Goal: Task Accomplishment & Management: Manage account settings

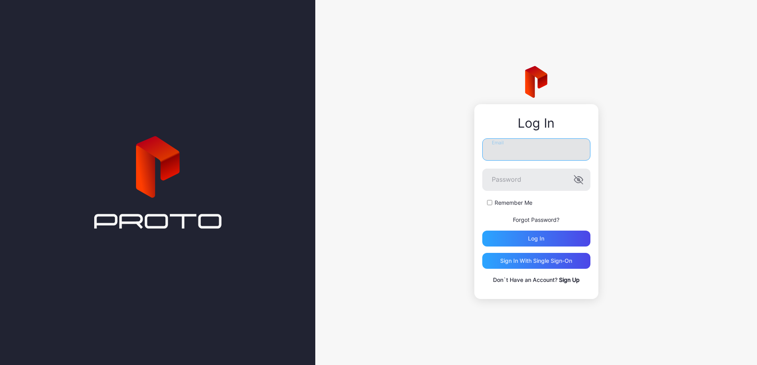
click at [518, 155] on input "Email" at bounding box center [537, 149] width 108 height 22
type input "**********"
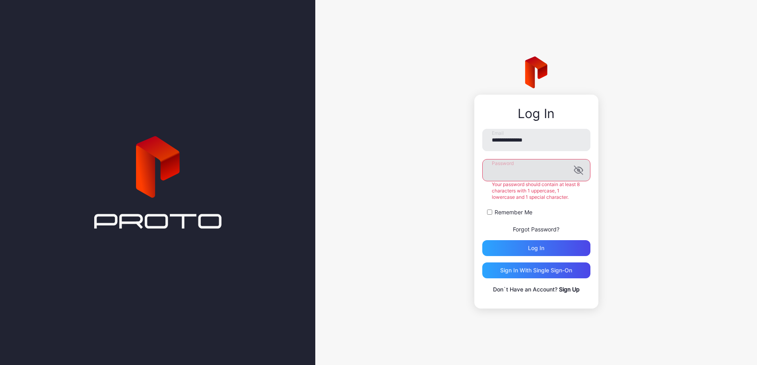
click at [580, 181] on label "Password" at bounding box center [537, 170] width 108 height 22
click at [575, 173] on icon "button" at bounding box center [579, 170] width 10 height 10
click at [483, 240] on button "Log in" at bounding box center [537, 248] width 108 height 16
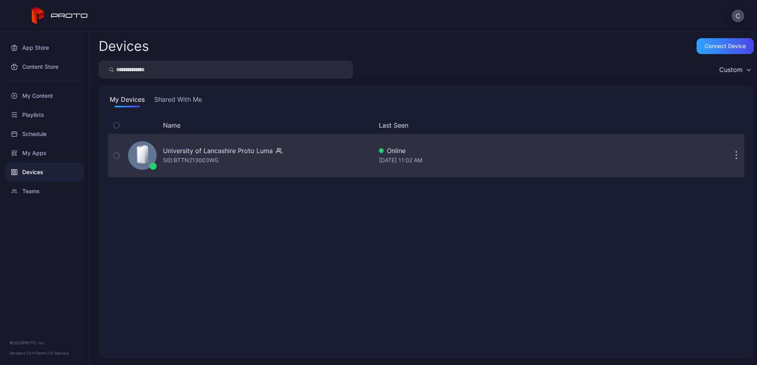
click at [289, 156] on div "University of Lancashire Proto [PERSON_NAME]: BTTN213003WG" at bounding box center [249, 156] width 248 height 40
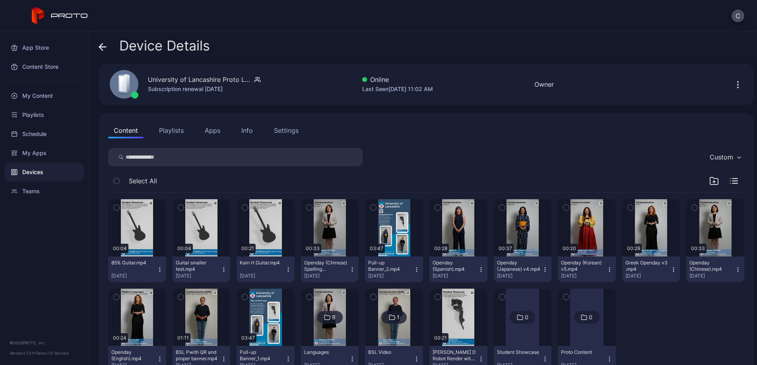
click at [117, 204] on icon "button" at bounding box center [117, 207] width 6 height 9
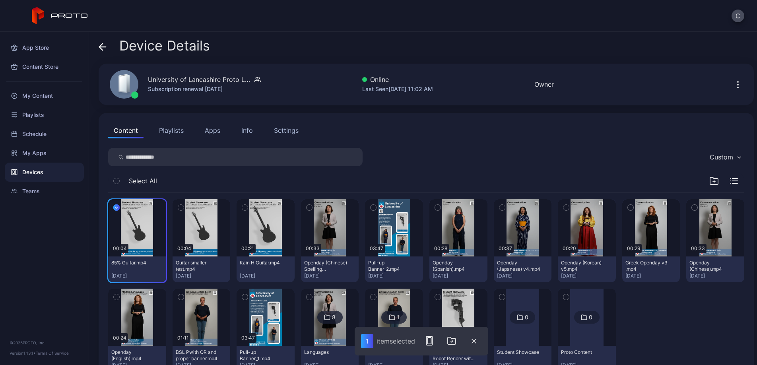
click at [184, 208] on icon "button" at bounding box center [181, 207] width 6 height 9
click at [248, 208] on icon "button" at bounding box center [245, 207] width 6 height 9
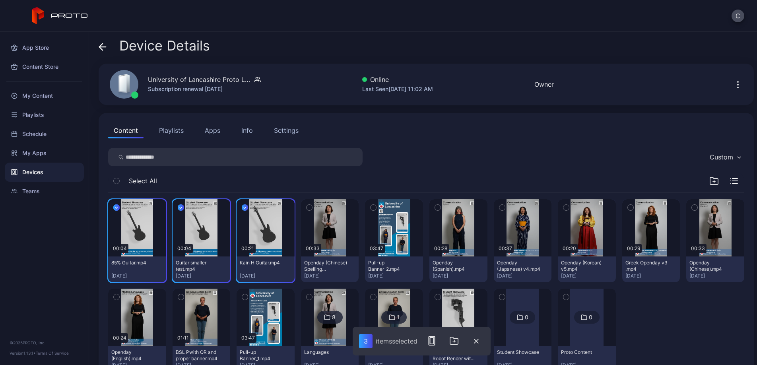
click at [310, 208] on icon "button" at bounding box center [309, 207] width 2 height 1
click at [52, 94] on div "My Content" at bounding box center [44, 95] width 79 height 19
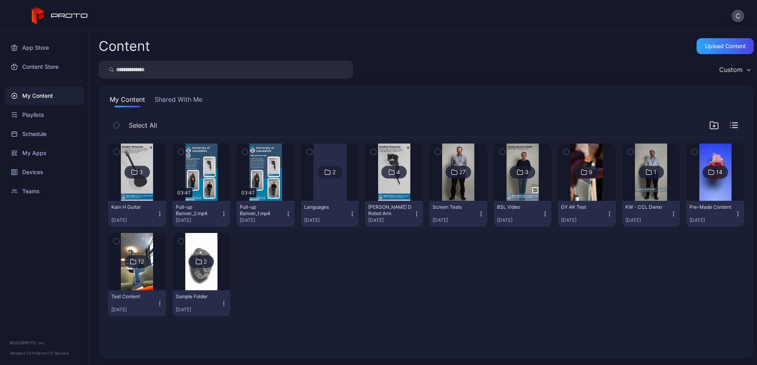
click at [139, 150] on img at bounding box center [137, 172] width 32 height 57
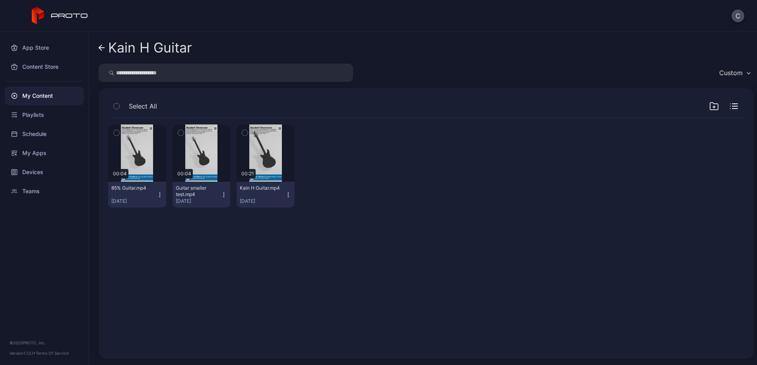
click at [116, 131] on icon "button" at bounding box center [117, 132] width 6 height 9
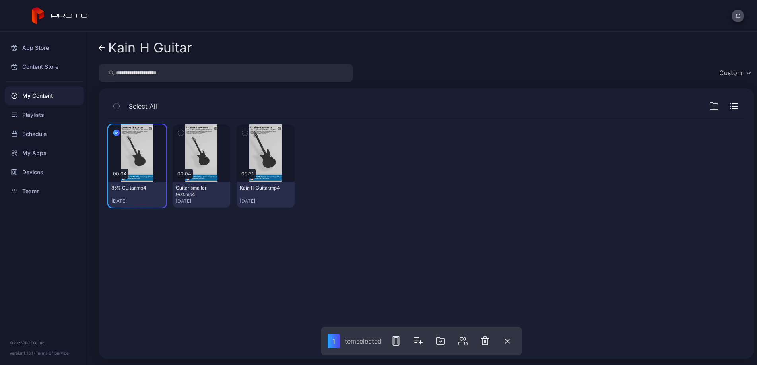
click at [184, 134] on icon "button" at bounding box center [181, 132] width 6 height 9
click at [248, 130] on icon "button" at bounding box center [245, 132] width 6 height 9
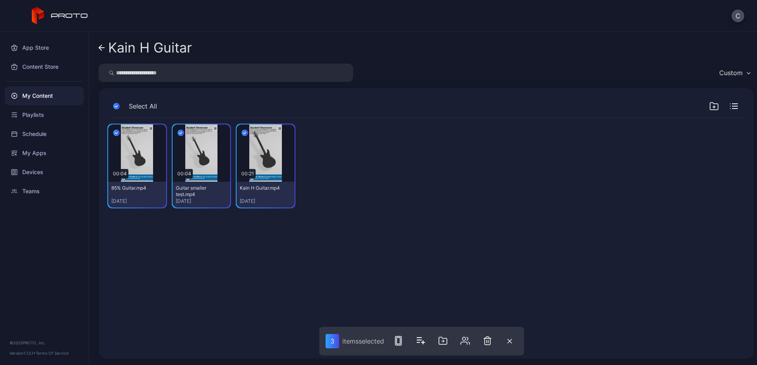
click at [489, 348] on div at bounding box center [442, 341] width 111 height 29
click at [494, 340] on button "button" at bounding box center [488, 341] width 16 height 16
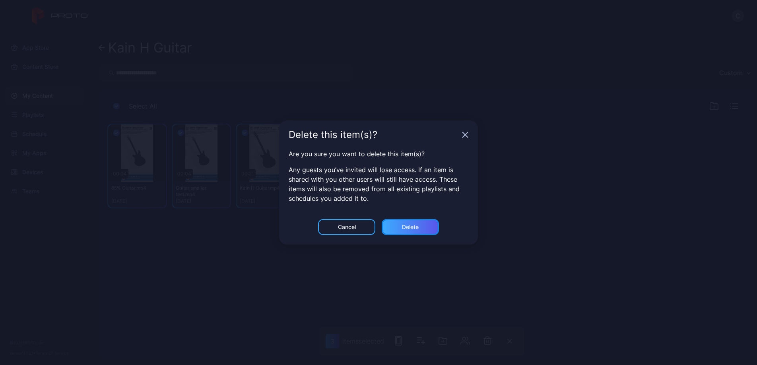
click at [417, 228] on div "Delete" at bounding box center [410, 227] width 17 height 6
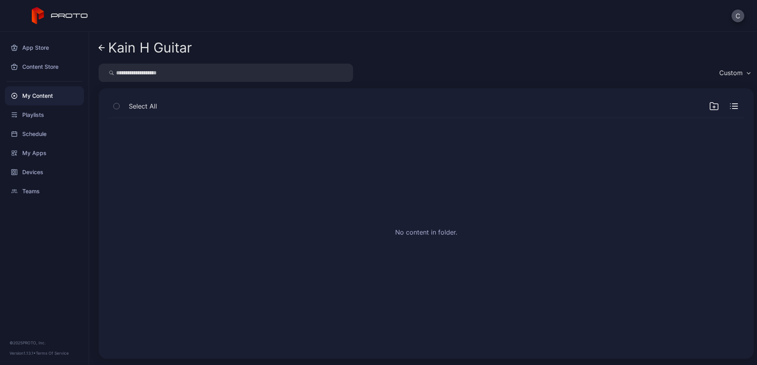
click at [54, 98] on div "My Content" at bounding box center [44, 95] width 79 height 19
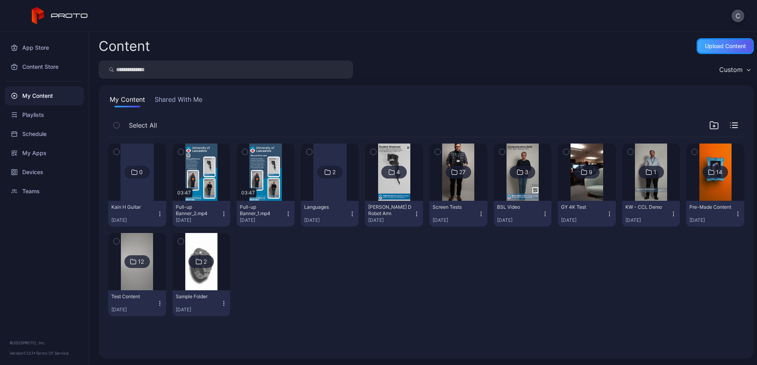
click at [725, 51] on div "Upload Content" at bounding box center [725, 46] width 57 height 16
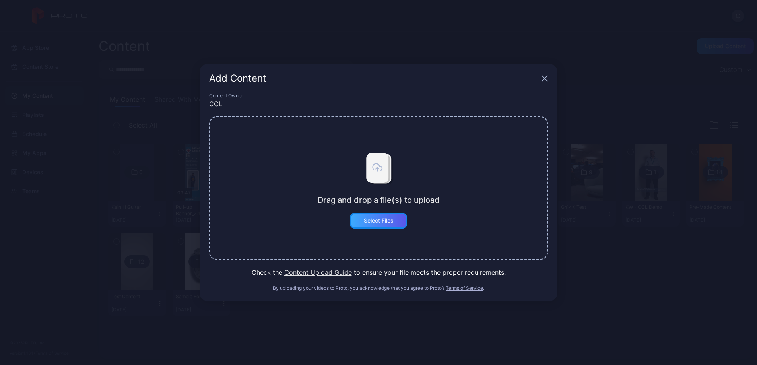
click at [376, 222] on div "Select Files" at bounding box center [379, 221] width 30 height 6
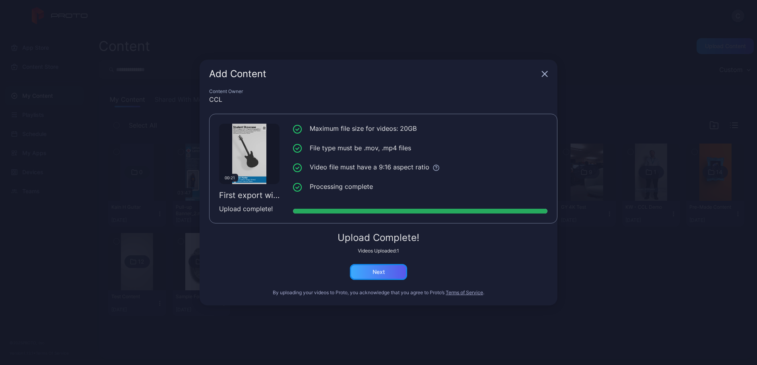
click at [380, 277] on div "Next" at bounding box center [378, 272] width 57 height 16
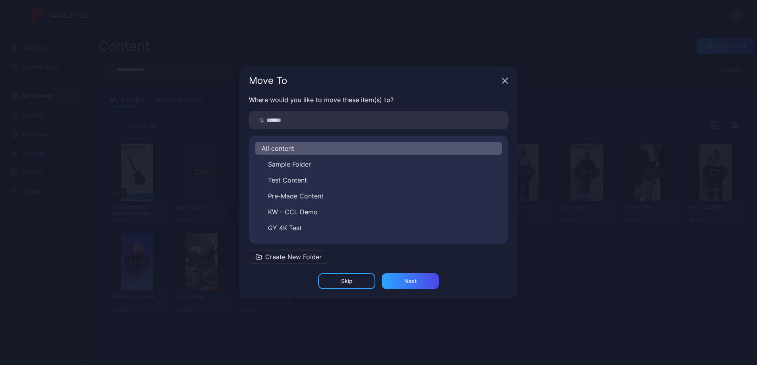
scroll to position [76, 0]
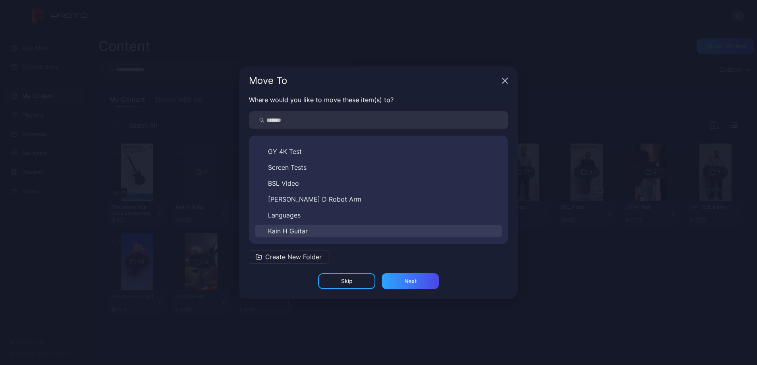
click at [304, 231] on span "Kain H Guitar" at bounding box center [288, 231] width 40 height 10
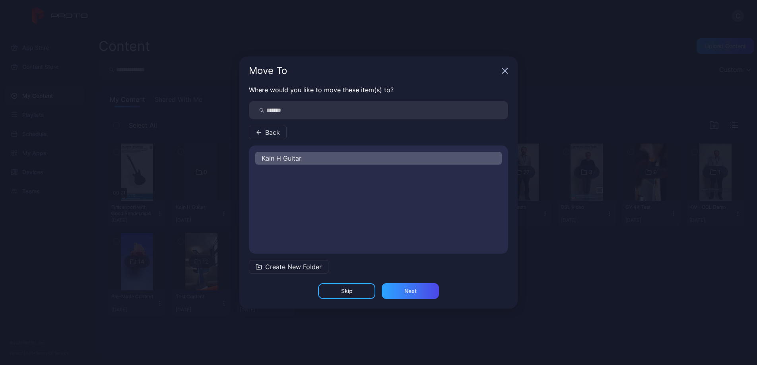
scroll to position [0, 0]
click at [304, 231] on div "Kain H Guitar" at bounding box center [378, 199] width 259 height 95
click at [413, 292] on div "Next" at bounding box center [411, 291] width 12 height 6
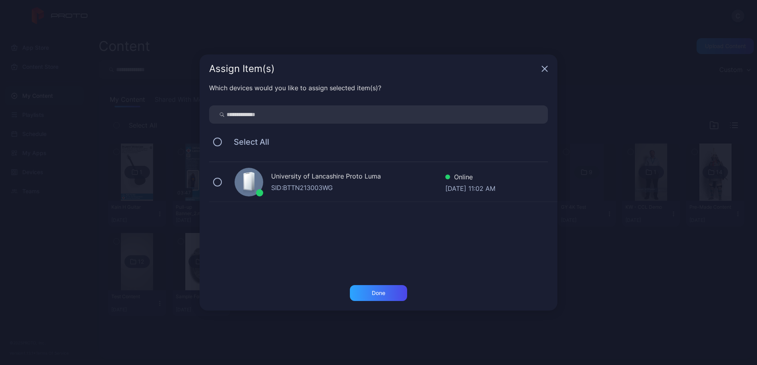
click at [298, 184] on div "SID: BTTN213003WG" at bounding box center [358, 188] width 174 height 10
click at [376, 291] on div "Done" at bounding box center [379, 293] width 14 height 6
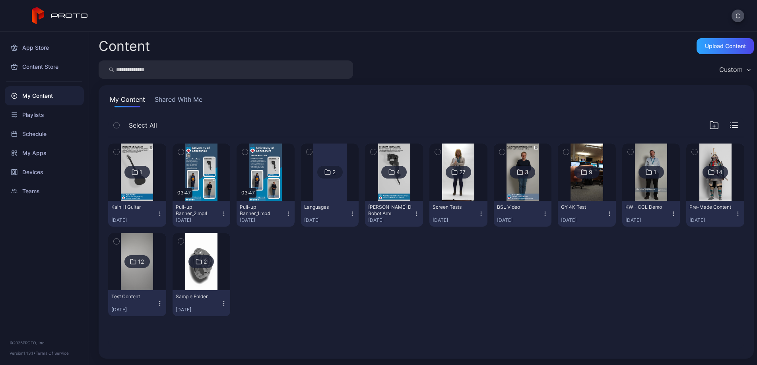
click at [127, 165] on img at bounding box center [137, 172] width 32 height 57
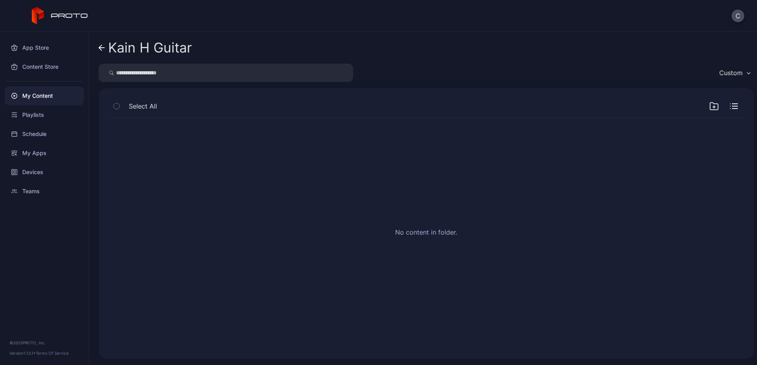
click at [115, 45] on div "Kain H Guitar" at bounding box center [150, 47] width 84 height 15
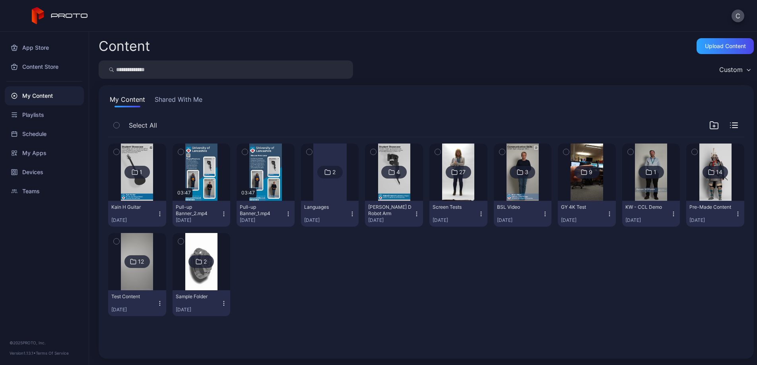
click at [136, 161] on img at bounding box center [137, 172] width 32 height 57
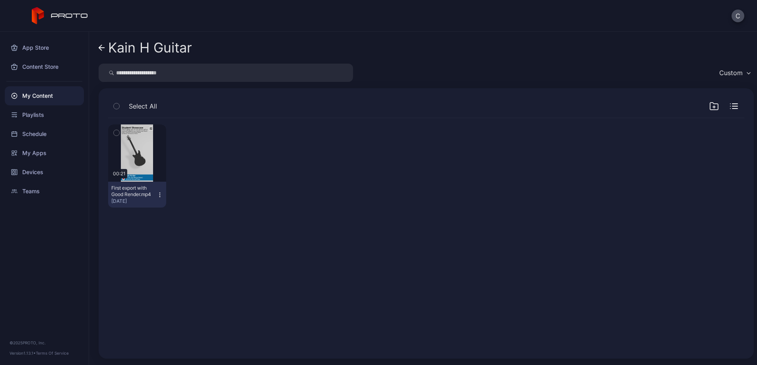
click at [163, 192] on icon "button" at bounding box center [160, 195] width 6 height 6
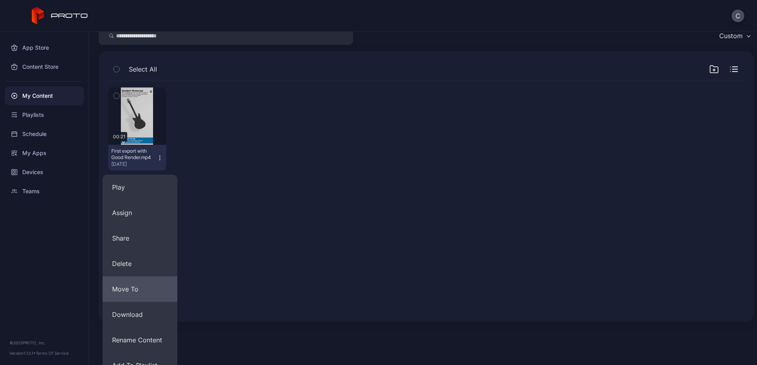
scroll to position [76, 0]
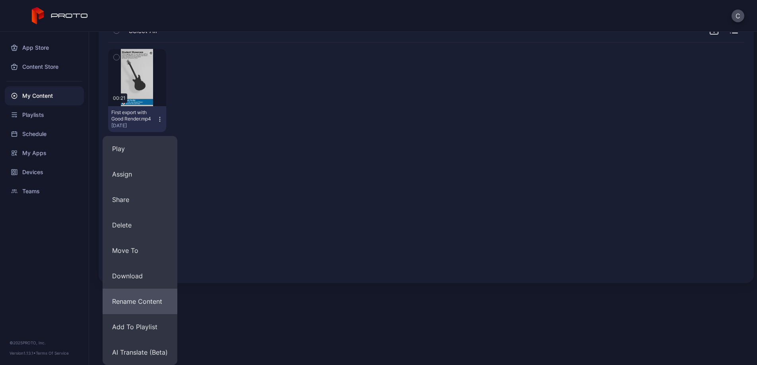
click at [138, 308] on button "Rename Content" at bounding box center [140, 301] width 75 height 25
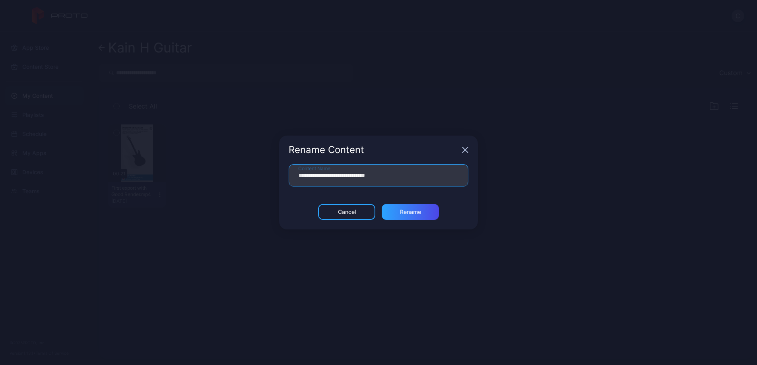
drag, startPoint x: 378, startPoint y: 177, endPoint x: 267, endPoint y: 177, distance: 110.2
click at [267, 177] on div "**********" at bounding box center [378, 182] width 757 height 365
type input "**********"
click at [413, 215] on div "Rename" at bounding box center [410, 212] width 21 height 6
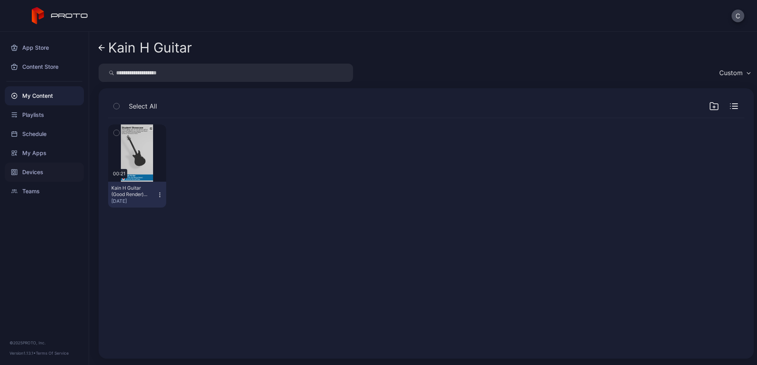
click at [52, 175] on div "Devices" at bounding box center [44, 172] width 79 height 19
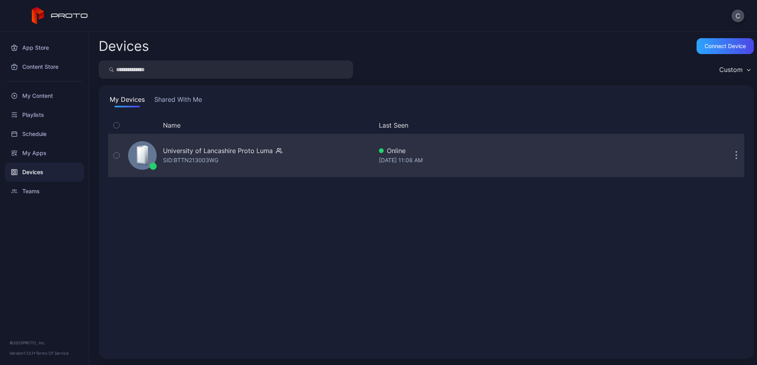
click at [184, 150] on div "University of Lancashire Proto Luma" at bounding box center [218, 151] width 110 height 10
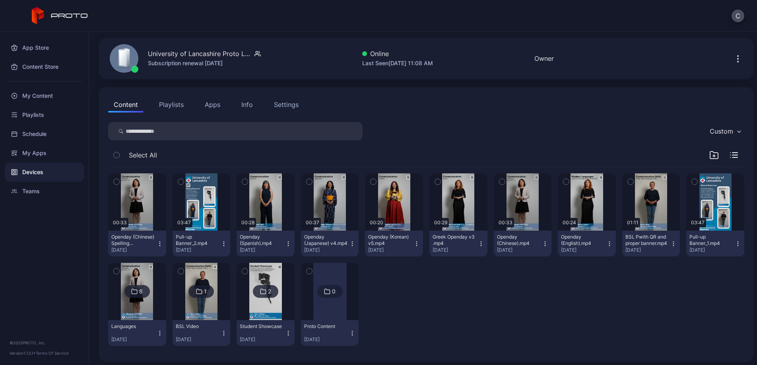
scroll to position [29, 0]
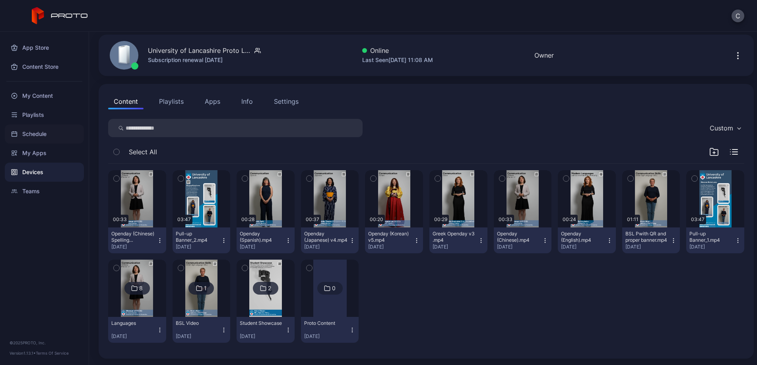
click at [46, 130] on div "Schedule" at bounding box center [44, 134] width 79 height 19
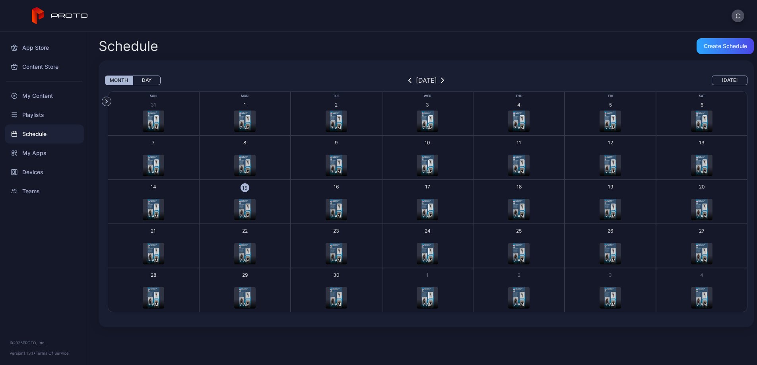
click at [239, 200] on img "button" at bounding box center [245, 209] width 12 height 21
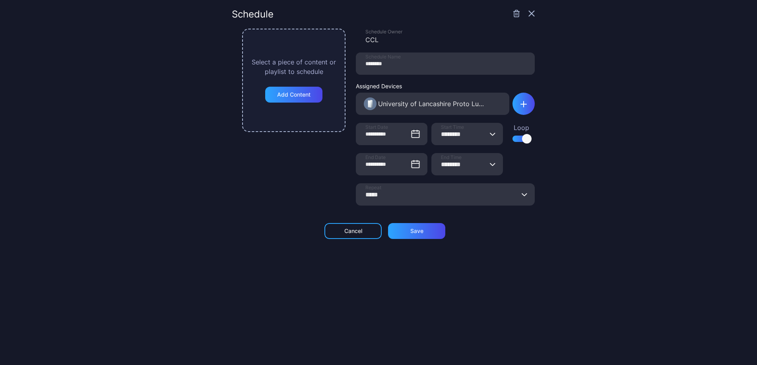
type input "********"
type input "*****"
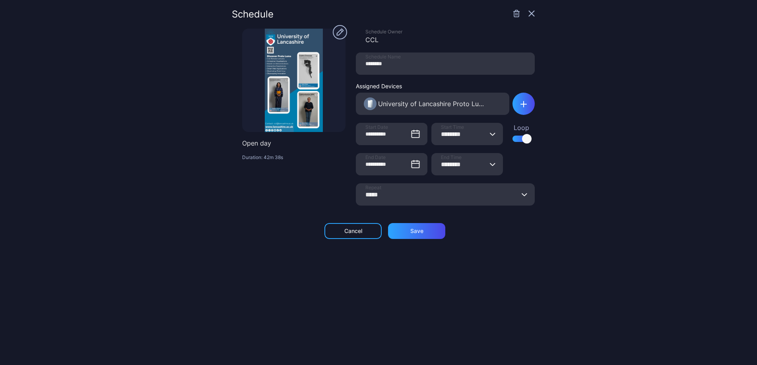
click at [526, 9] on div "**********" at bounding box center [378, 182] width 757 height 365
click at [529, 15] on icon "button" at bounding box center [532, 13] width 6 height 6
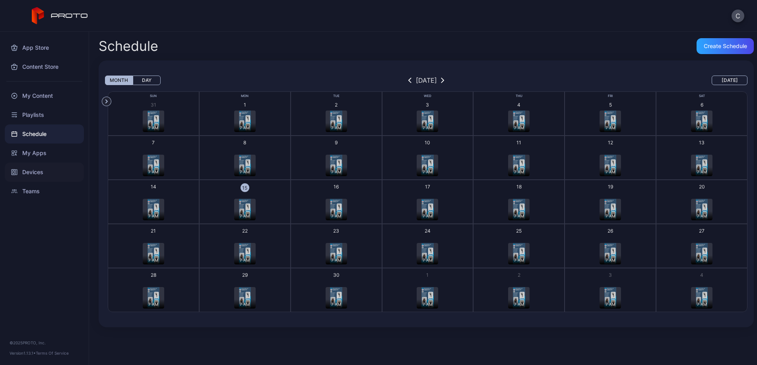
click at [21, 170] on div "Devices" at bounding box center [44, 172] width 79 height 19
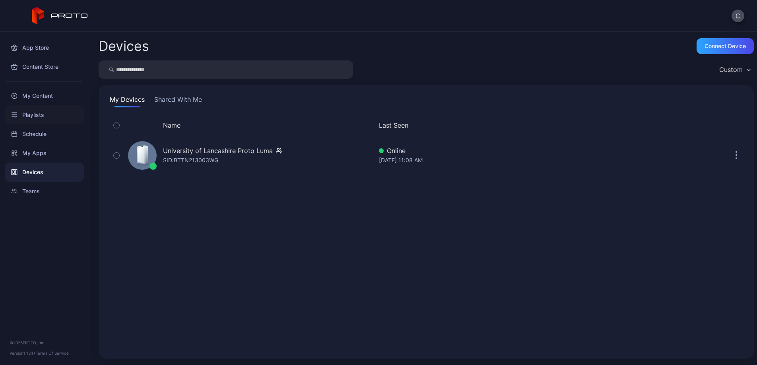
click at [49, 113] on div "Playlists" at bounding box center [44, 114] width 79 height 19
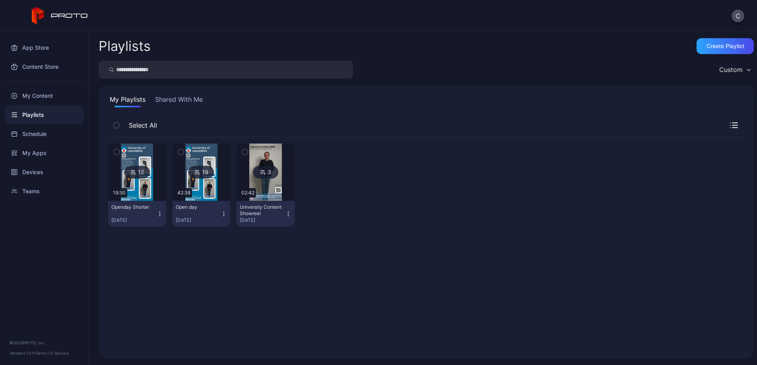
click at [138, 180] on img at bounding box center [137, 172] width 32 height 57
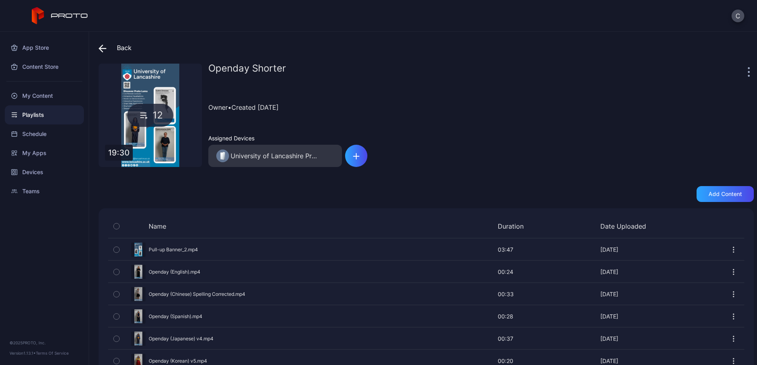
click at [106, 43] on span at bounding box center [105, 48] width 12 height 14
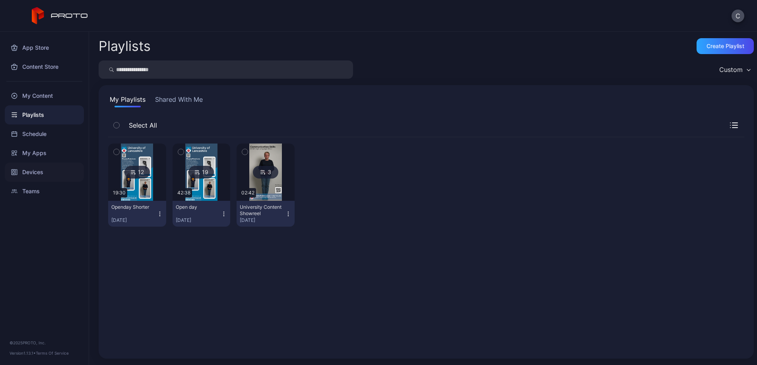
click at [33, 176] on div "Devices" at bounding box center [44, 172] width 79 height 19
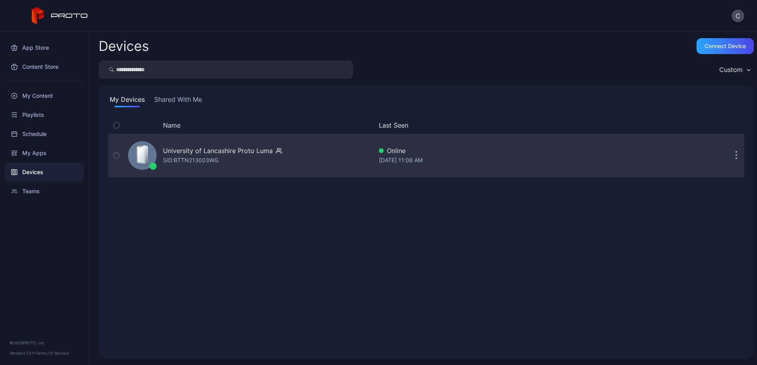
click at [189, 169] on div "University of Lancashire Proto [PERSON_NAME]: BTTN213003WG" at bounding box center [249, 156] width 248 height 40
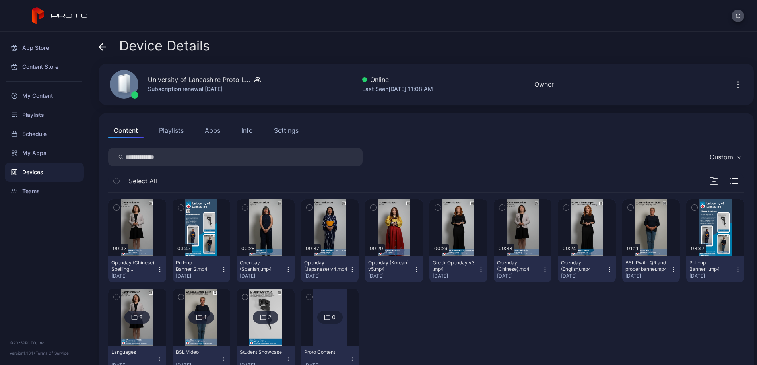
click at [165, 132] on button "Playlists" at bounding box center [172, 131] width 36 height 16
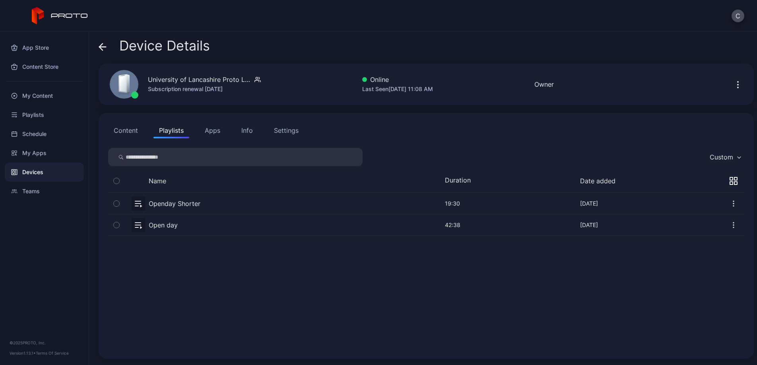
click at [158, 203] on button "button" at bounding box center [426, 203] width 637 height 21
click at [179, 203] on button "button" at bounding box center [426, 203] width 637 height 21
click at [282, 132] on div "Settings" at bounding box center [286, 131] width 25 height 10
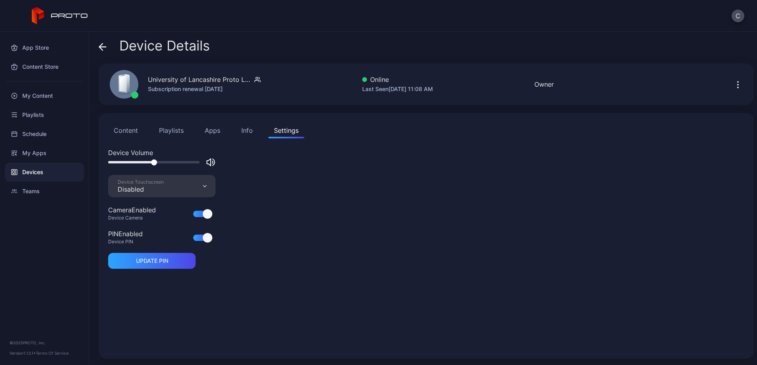
click at [192, 184] on div "Device Touchscreen Disabled" at bounding box center [161, 186] width 107 height 22
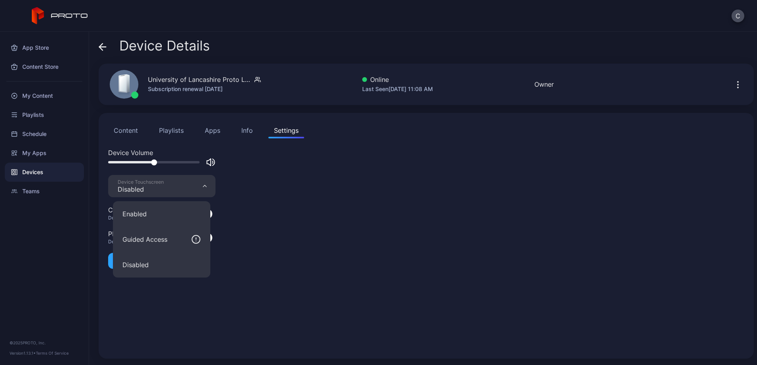
click at [192, 184] on div "Device Touchscreen Disabled" at bounding box center [161, 186] width 107 height 22
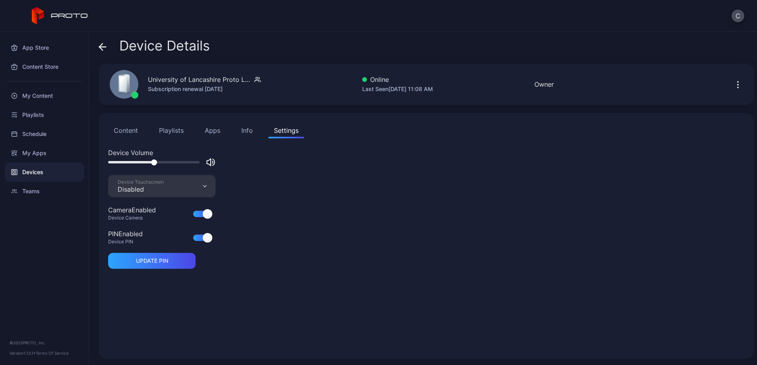
click at [103, 47] on icon at bounding box center [102, 47] width 7 height 0
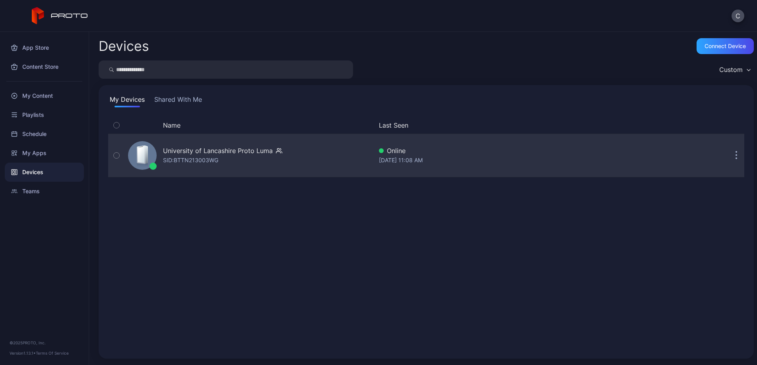
click at [158, 163] on div "University of Lancashire Proto [PERSON_NAME]: BTTN213003WG" at bounding box center [249, 156] width 248 height 40
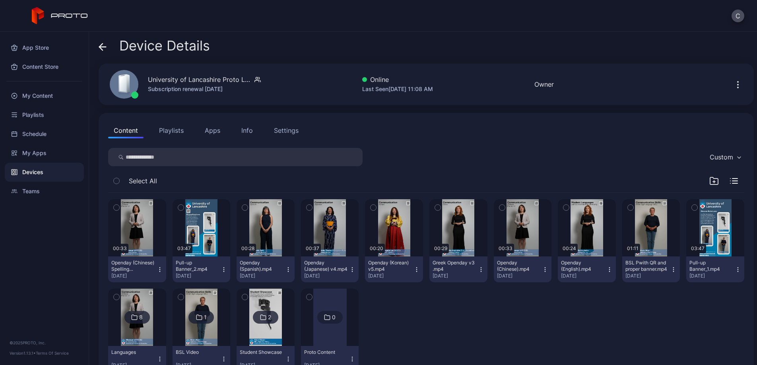
click at [160, 50] on span "Device Details" at bounding box center [164, 45] width 91 height 15
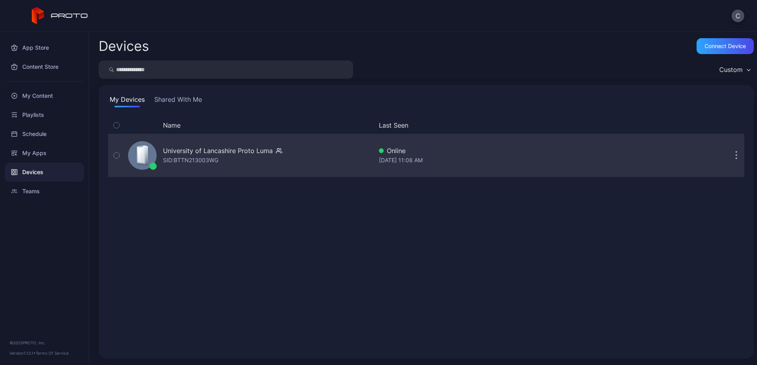
click at [226, 165] on div "University of Lancashire Proto [PERSON_NAME]: BTTN213003WG" at bounding box center [222, 155] width 119 height 19
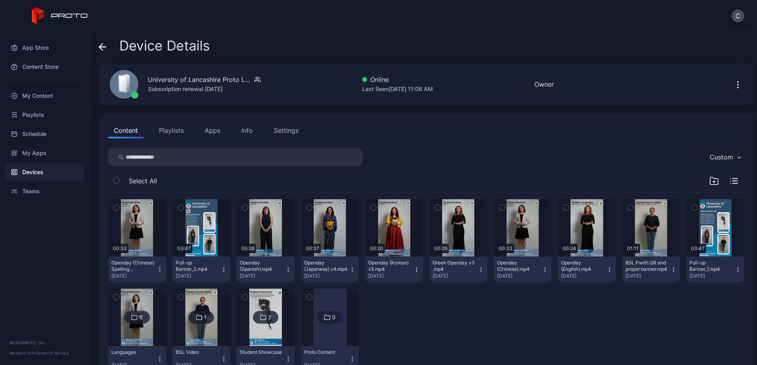
click at [179, 127] on button "Playlists" at bounding box center [172, 131] width 36 height 16
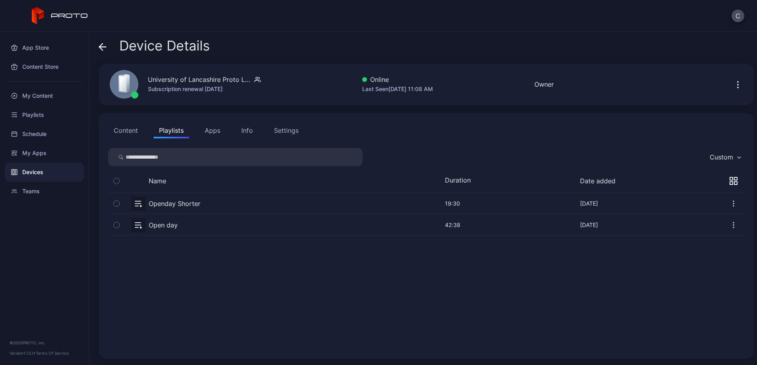
click at [195, 128] on div "Content Playlists Apps Info Settings" at bounding box center [426, 131] width 637 height 16
click at [277, 130] on div "Settings" at bounding box center [286, 131] width 25 height 10
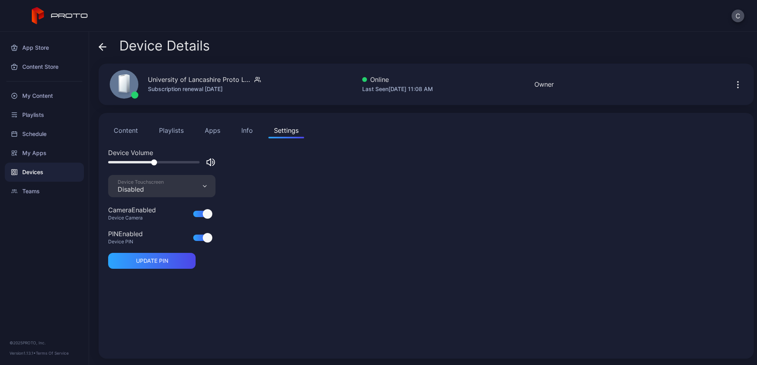
click at [251, 131] on div "Info" at bounding box center [247, 131] width 12 height 10
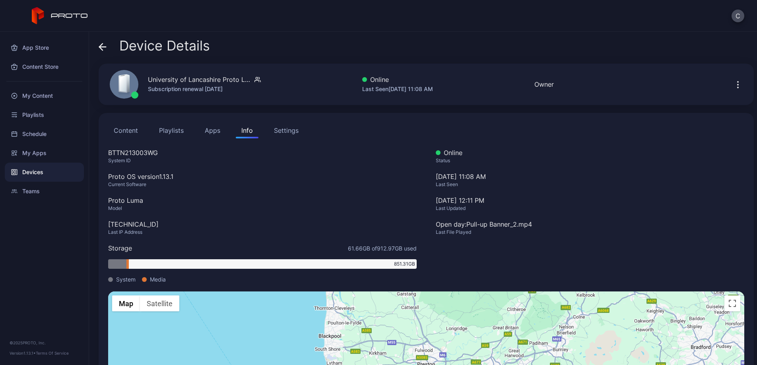
click at [123, 125] on button "Content" at bounding box center [125, 131] width 35 height 16
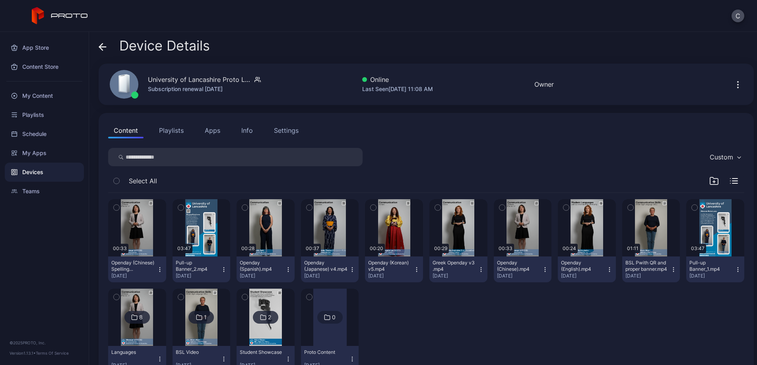
click at [175, 136] on button "Playlists" at bounding box center [172, 131] width 36 height 16
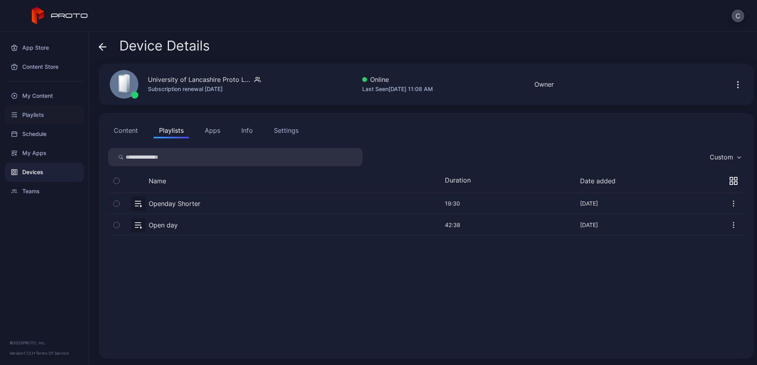
click at [52, 117] on div "Playlists" at bounding box center [44, 114] width 79 height 19
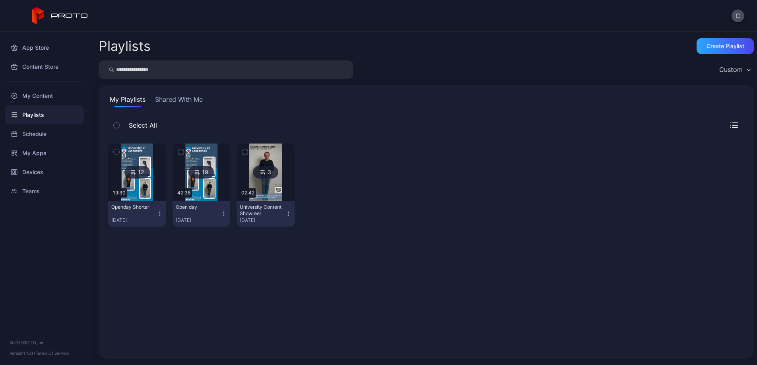
click at [153, 184] on img at bounding box center [137, 172] width 32 height 57
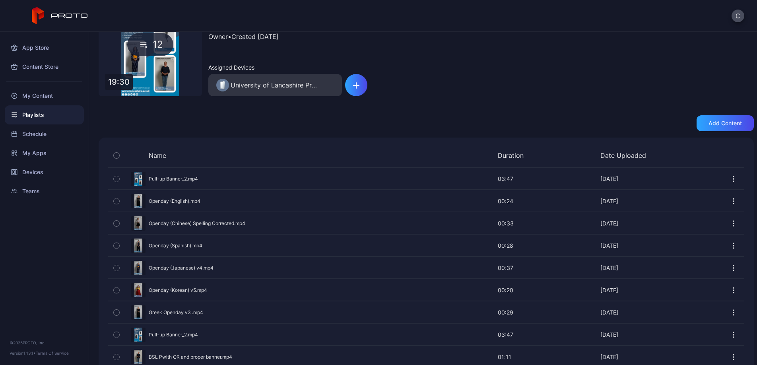
scroll to position [70, 0]
click at [47, 96] on div "My Content" at bounding box center [44, 95] width 79 height 19
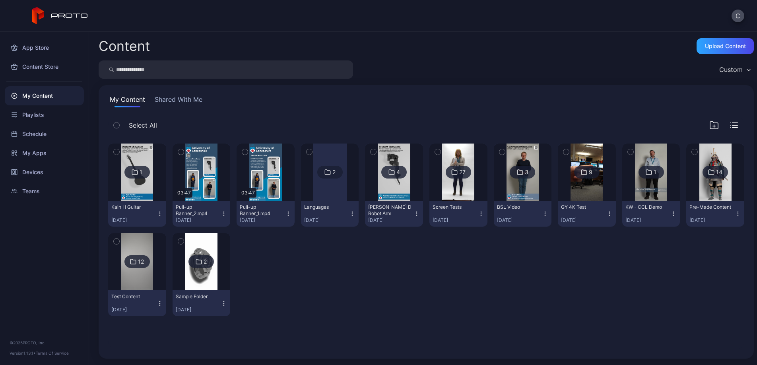
click at [347, 188] on div at bounding box center [329, 172] width 33 height 57
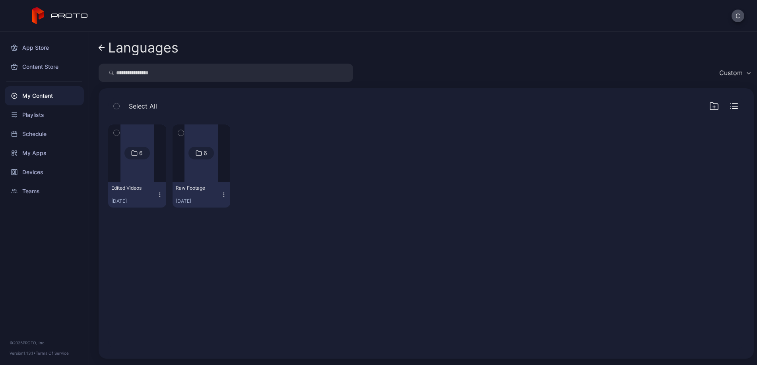
click at [149, 174] on div at bounding box center [137, 153] width 33 height 57
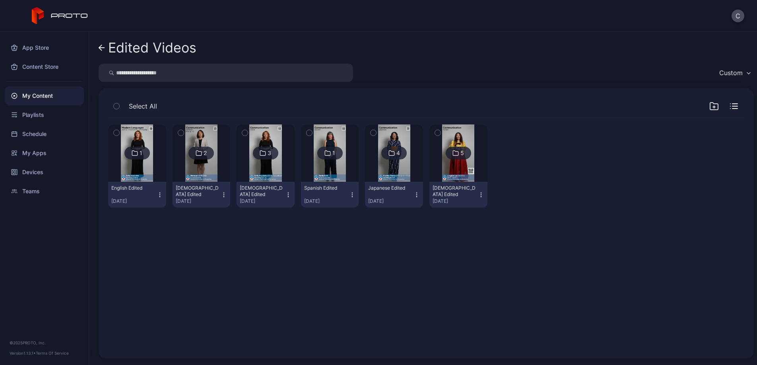
click at [471, 167] on div at bounding box center [458, 153] width 57 height 57
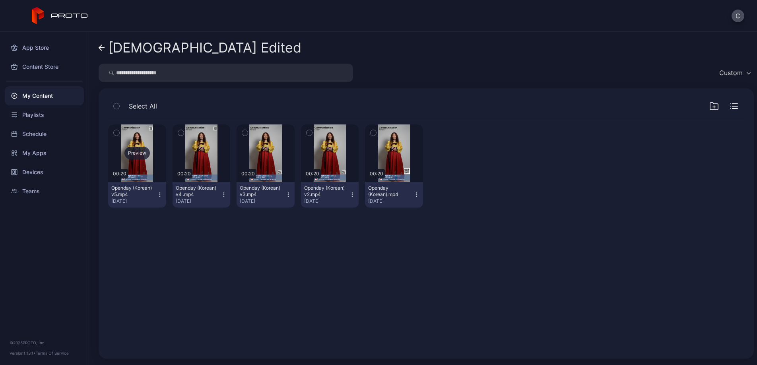
click at [139, 152] on div "Preview" at bounding box center [137, 153] width 25 height 13
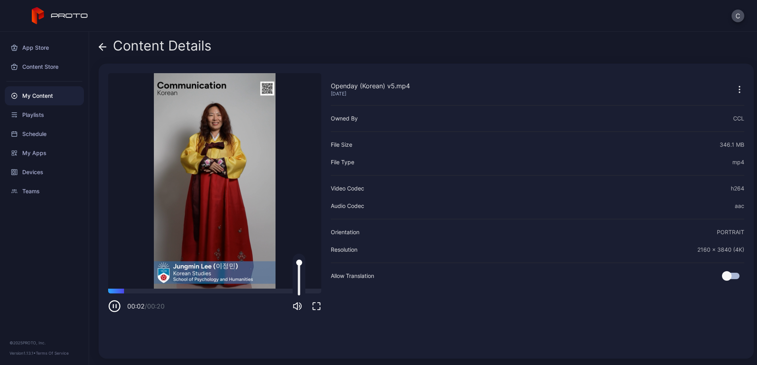
click at [298, 306] on icon "button" at bounding box center [298, 307] width 10 height 10
click at [110, 307] on icon "button" at bounding box center [114, 306] width 13 height 13
click at [132, 49] on div "Content Details" at bounding box center [155, 47] width 113 height 19
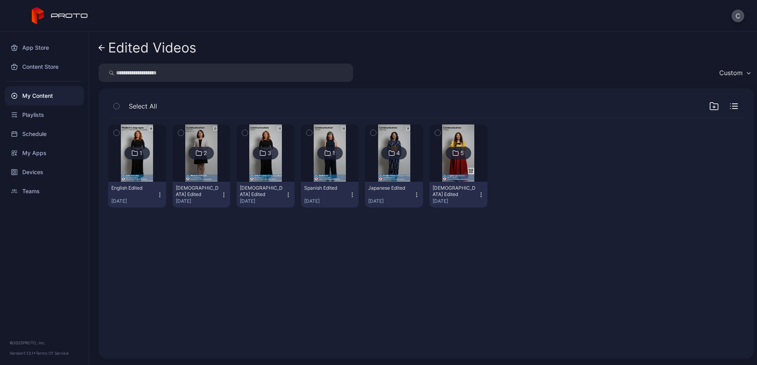
click at [139, 173] on img at bounding box center [137, 153] width 32 height 57
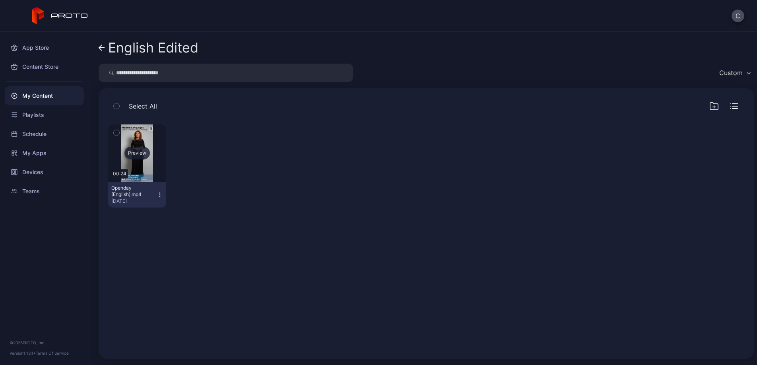
click at [140, 156] on div "Preview" at bounding box center [137, 153] width 25 height 13
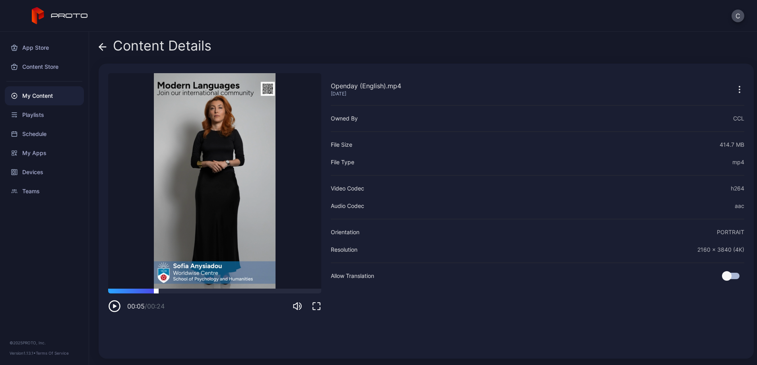
drag, startPoint x: 127, startPoint y: 293, endPoint x: 161, endPoint y: 292, distance: 34.2
click at [161, 292] on div at bounding box center [214, 291] width 213 height 5
drag, startPoint x: 161, startPoint y: 292, endPoint x: 183, endPoint y: 290, distance: 22.0
click at [172, 289] on div at bounding box center [172, 289] width 0 height 0
click at [150, 43] on div "Content Details" at bounding box center [155, 47] width 113 height 19
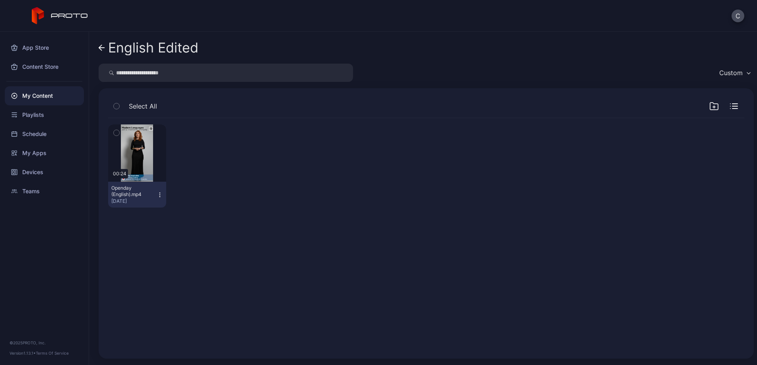
click at [99, 45] on icon at bounding box center [102, 48] width 6 height 7
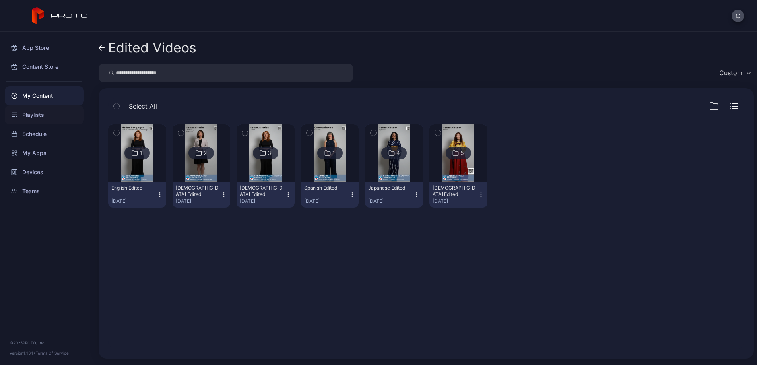
click at [44, 117] on div "Playlists" at bounding box center [44, 114] width 79 height 19
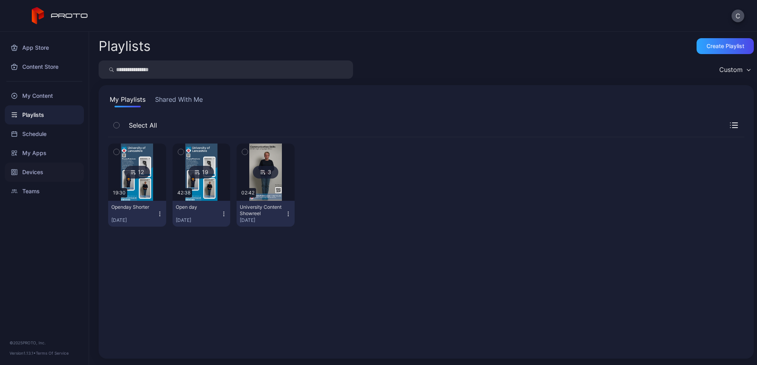
click at [51, 178] on div "Devices" at bounding box center [44, 172] width 79 height 19
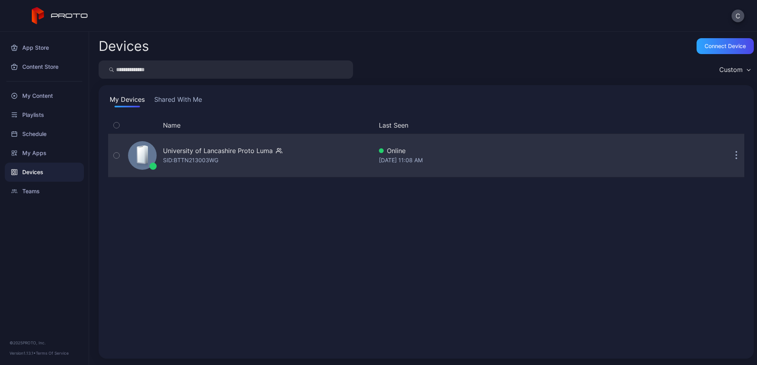
click at [216, 148] on div "University of Lancashire Proto Luma" at bounding box center [218, 151] width 110 height 10
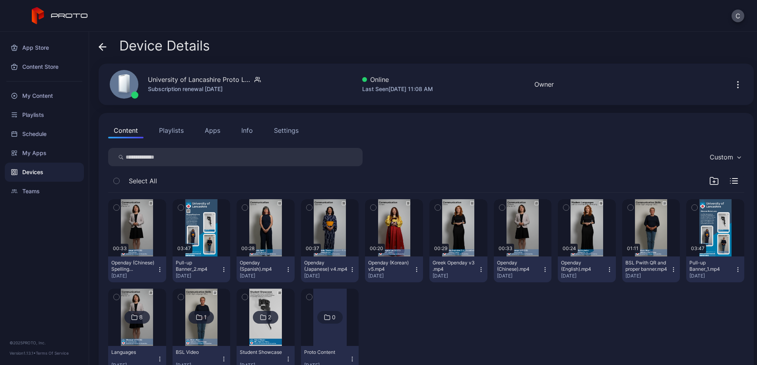
click at [165, 134] on button "Playlists" at bounding box center [172, 131] width 36 height 16
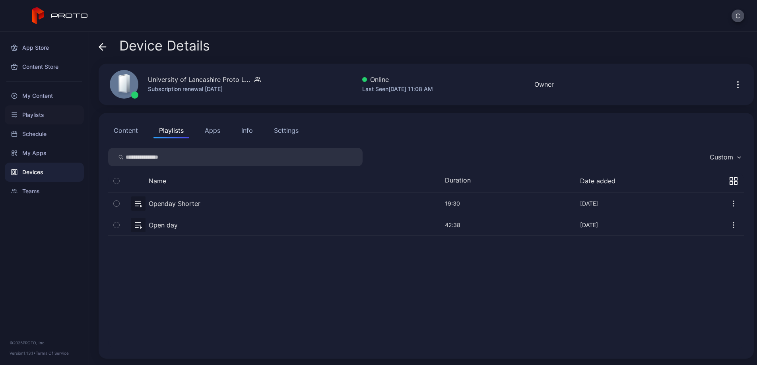
click at [43, 108] on div "Playlists" at bounding box center [44, 114] width 79 height 19
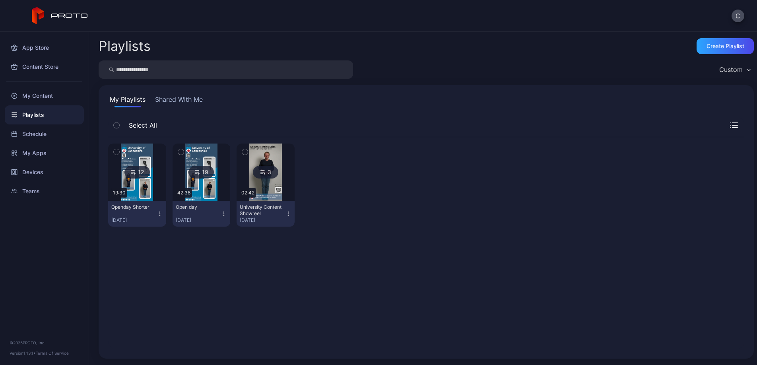
click at [136, 196] on img at bounding box center [137, 172] width 32 height 57
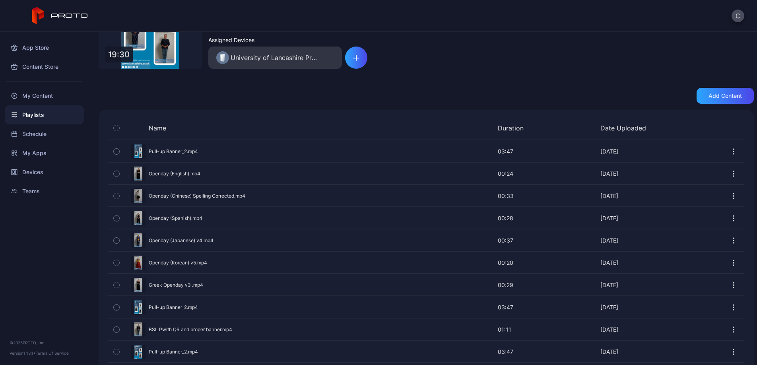
scroll to position [157, 0]
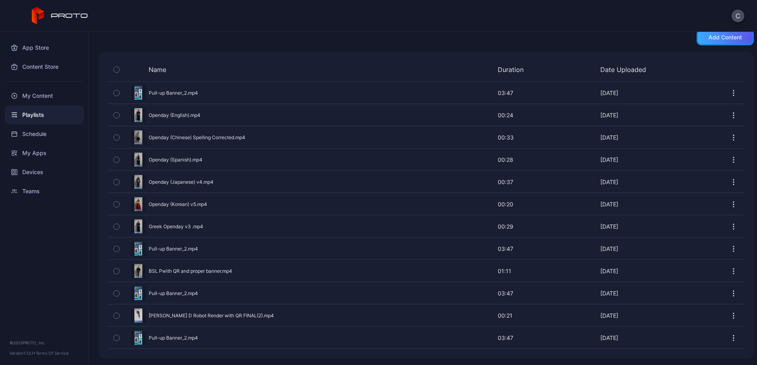
click at [721, 43] on div "Add content" at bounding box center [725, 37] width 57 height 16
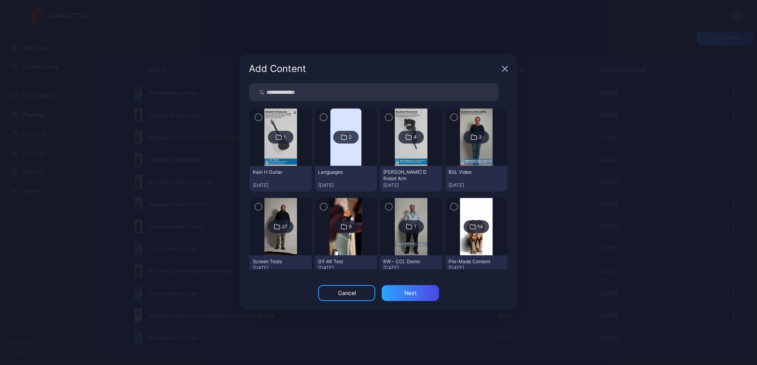
click at [267, 155] on img at bounding box center [281, 137] width 32 height 57
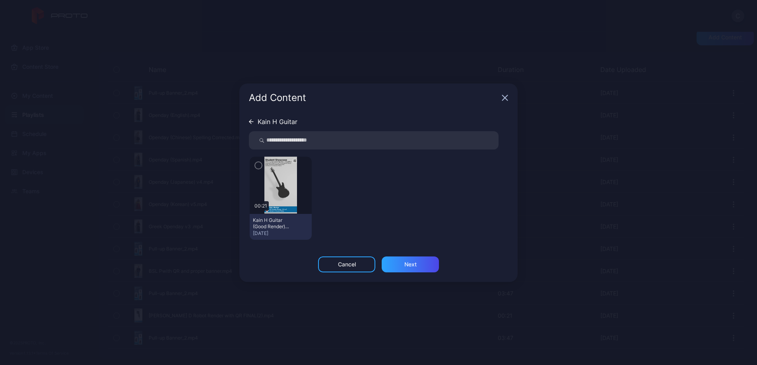
click at [284, 189] on img at bounding box center [281, 185] width 32 height 57
click at [259, 167] on icon "button" at bounding box center [258, 165] width 6 height 9
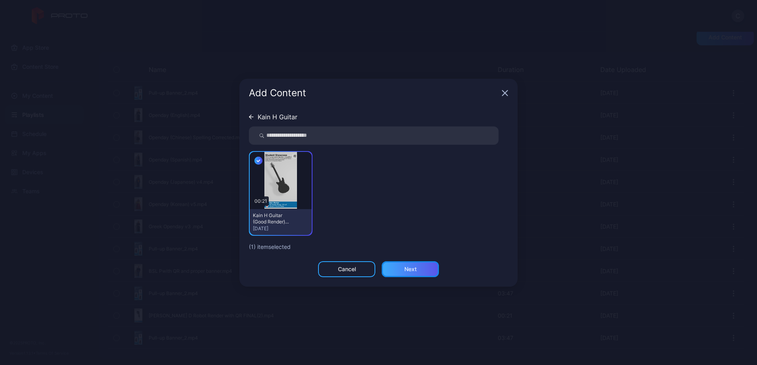
click at [403, 267] on div "Next" at bounding box center [410, 269] width 57 height 16
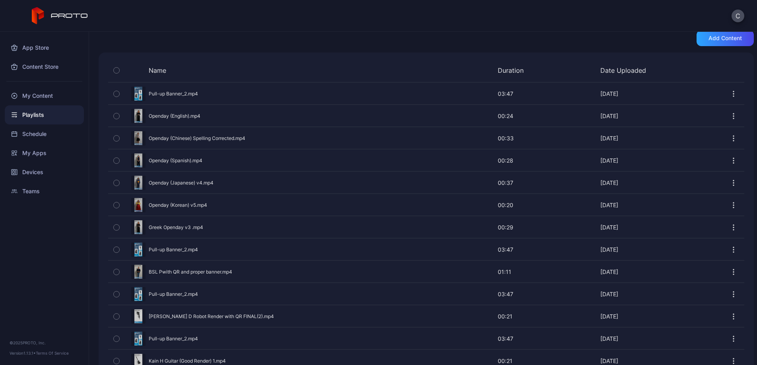
scroll to position [179, 0]
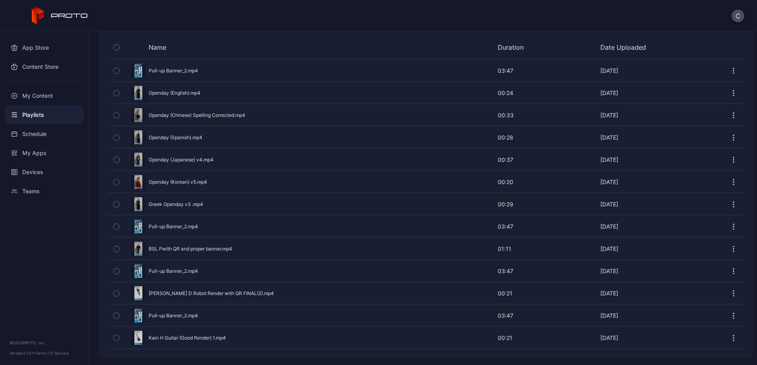
click at [730, 315] on icon "button" at bounding box center [734, 316] width 8 height 8
click at [709, 270] on button "Duplicate" at bounding box center [706, 265] width 68 height 25
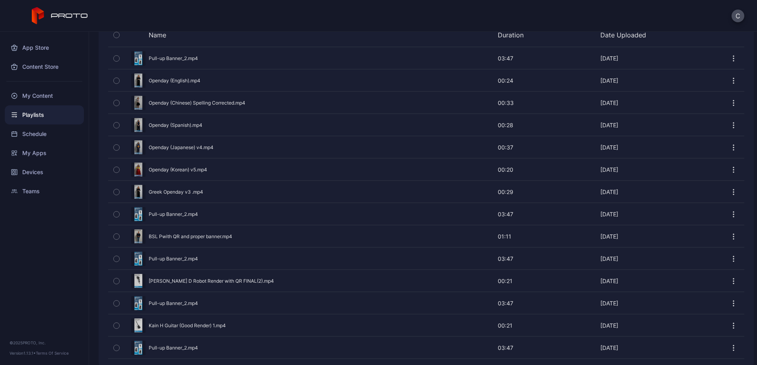
scroll to position [201, 0]
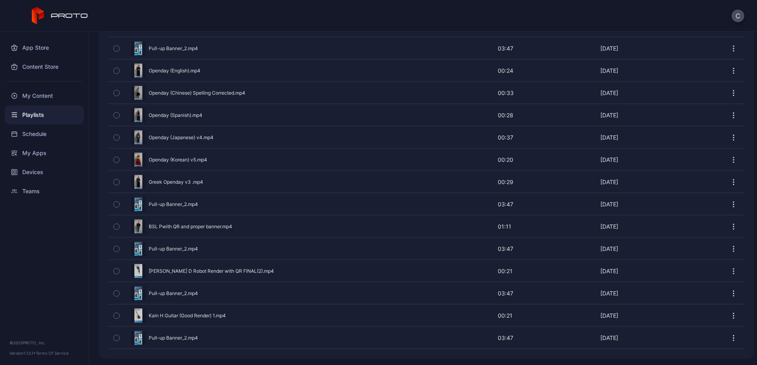
click at [117, 292] on icon "button" at bounding box center [117, 293] width 6 height 9
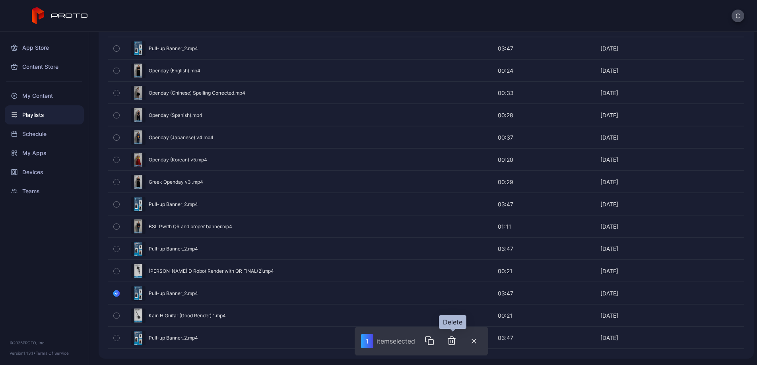
click at [453, 341] on icon "button" at bounding box center [452, 341] width 10 height 10
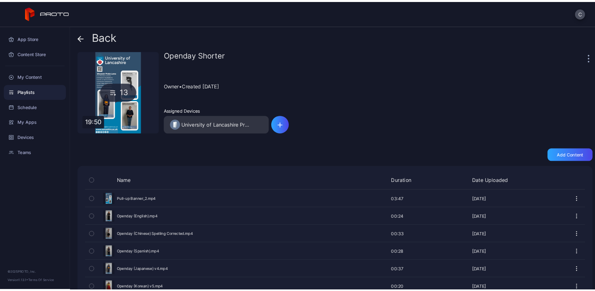
scroll to position [179, 0]
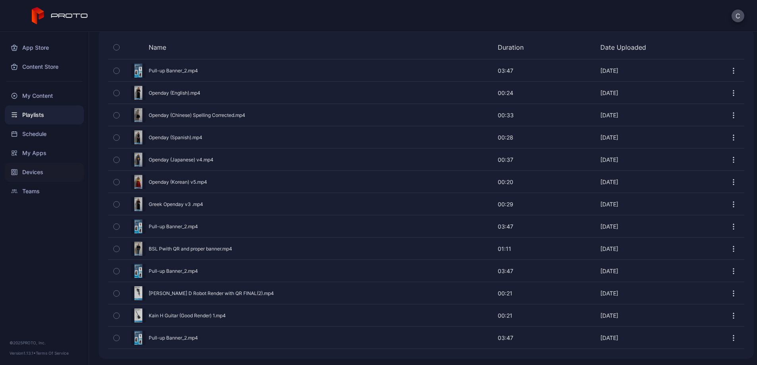
click at [42, 173] on div "Devices" at bounding box center [44, 172] width 79 height 19
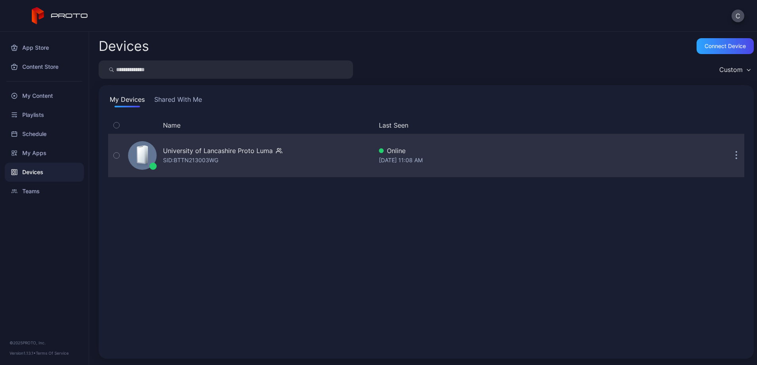
click at [223, 157] on div "University of Lancashire Proto [PERSON_NAME]: BTTN213003WG" at bounding box center [222, 155] width 119 height 19
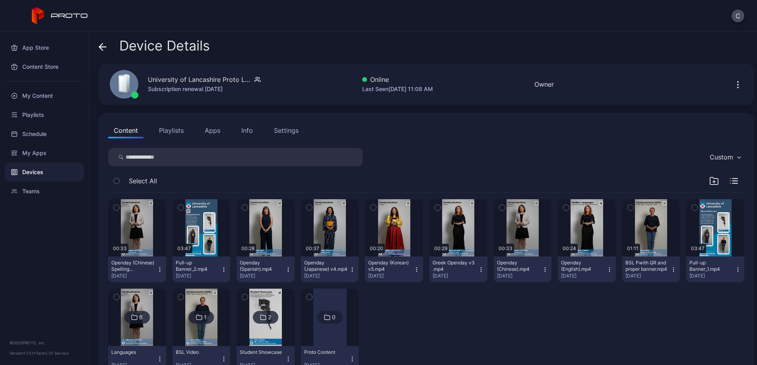
click at [166, 135] on button "Playlists" at bounding box center [172, 131] width 36 height 16
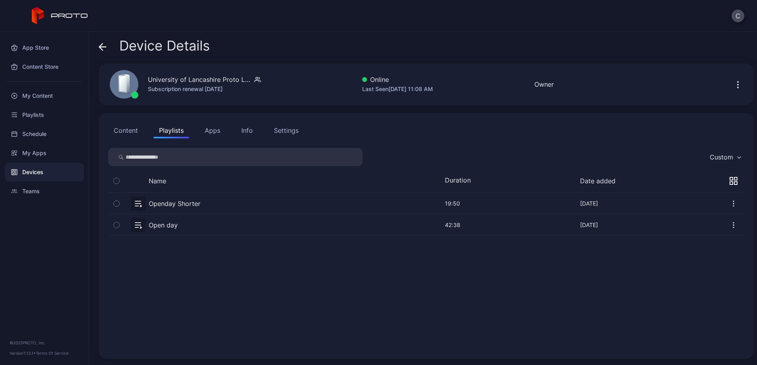
click at [167, 201] on button "button" at bounding box center [426, 203] width 637 height 21
click at [160, 225] on button "button" at bounding box center [426, 224] width 637 height 21
click at [157, 203] on button "button" at bounding box center [426, 203] width 637 height 21
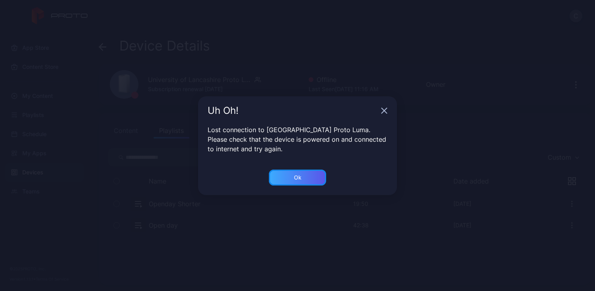
click at [299, 180] on div "Ok" at bounding box center [298, 177] width 8 height 6
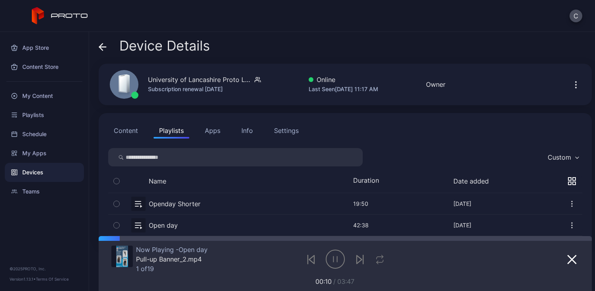
click at [282, 130] on div "Settings" at bounding box center [286, 131] width 25 height 10
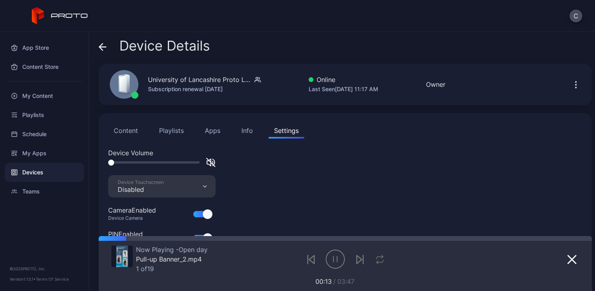
click at [149, 187] on div "Disabled" at bounding box center [141, 189] width 46 height 8
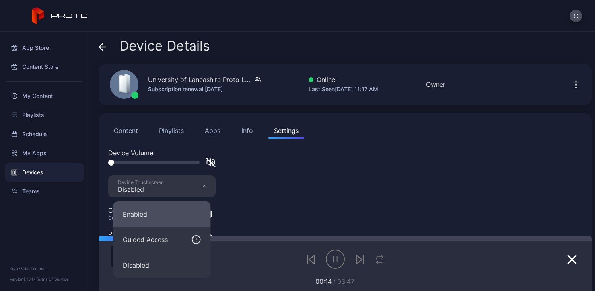
click at [147, 218] on button "Enabled" at bounding box center [161, 213] width 97 height 25
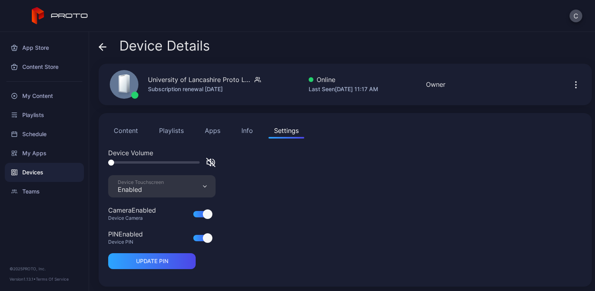
click at [246, 126] on div "Info" at bounding box center [247, 131] width 12 height 10
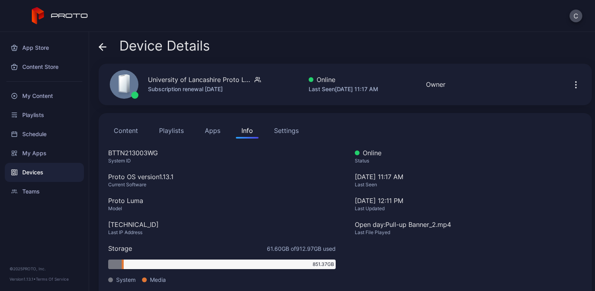
click at [207, 132] on button "Apps" at bounding box center [212, 131] width 27 height 16
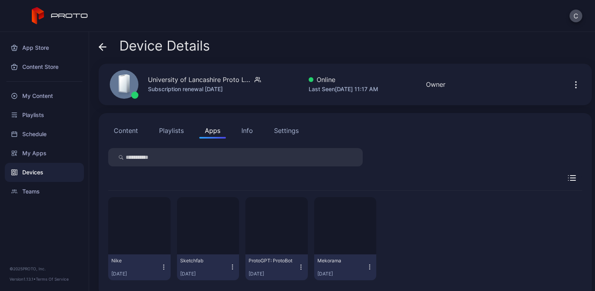
click at [170, 134] on button "Playlists" at bounding box center [172, 131] width 36 height 16
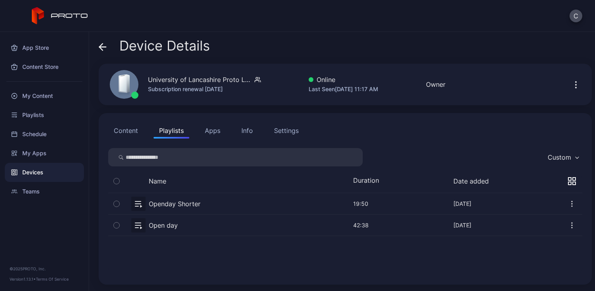
click at [127, 134] on button "Content" at bounding box center [125, 131] width 35 height 16
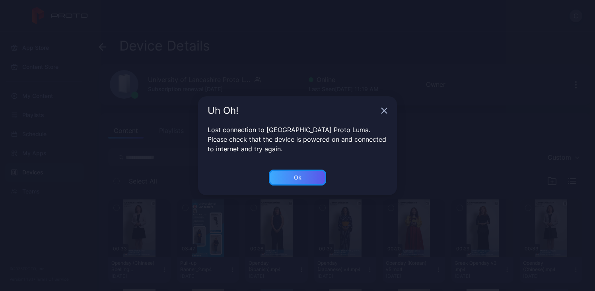
click at [294, 172] on div "Ok" at bounding box center [297, 177] width 57 height 16
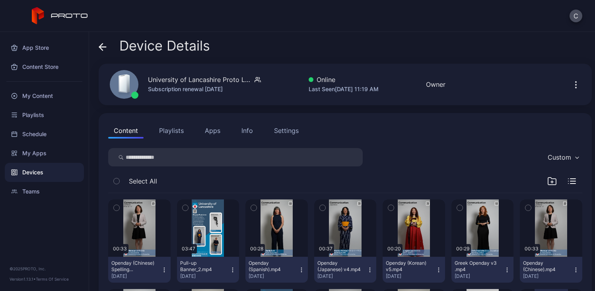
click at [171, 130] on button "Playlists" at bounding box center [172, 131] width 36 height 16
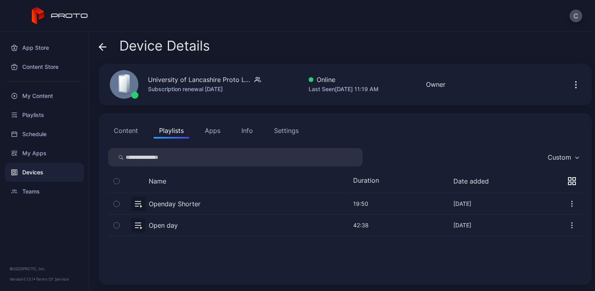
click at [199, 203] on button "button" at bounding box center [345, 203] width 474 height 21
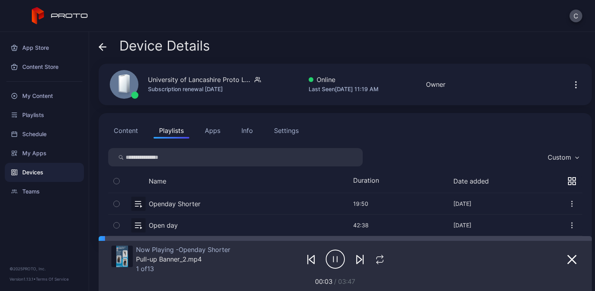
click at [356, 260] on icon "button" at bounding box center [358, 259] width 5 height 8
click at [289, 136] on button "Settings" at bounding box center [287, 131] width 36 height 16
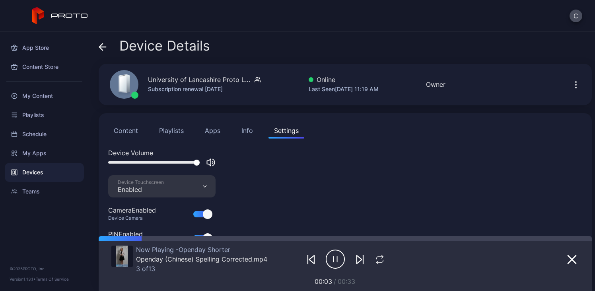
drag, startPoint x: 177, startPoint y: 164, endPoint x: 148, endPoint y: 164, distance: 29.4
click at [148, 164] on div at bounding box center [161, 163] width 107 height 10
drag, startPoint x: 182, startPoint y: 162, endPoint x: 152, endPoint y: 162, distance: 30.6
click at [152, 162] on div at bounding box center [153, 162] width 91 height 2
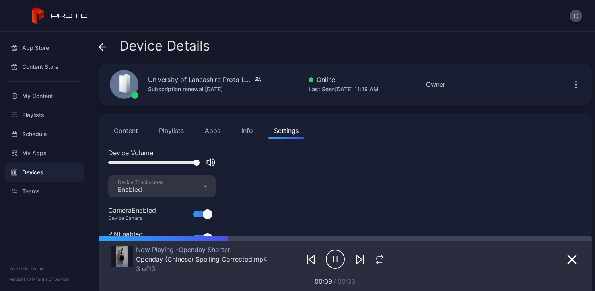
drag, startPoint x: 152, startPoint y: 162, endPoint x: 222, endPoint y: 158, distance: 70.5
click at [222, 158] on div "Device Volume" at bounding box center [345, 161] width 474 height 27
click at [331, 253] on icon "button" at bounding box center [335, 259] width 19 height 20
click at [331, 252] on icon "button" at bounding box center [335, 259] width 19 height 20
click at [121, 125] on button "Content" at bounding box center [125, 131] width 35 height 16
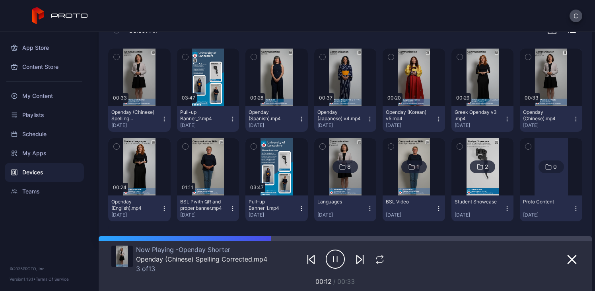
scroll to position [154, 0]
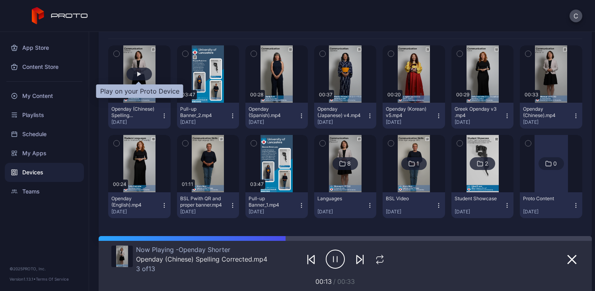
click at [140, 75] on div "button" at bounding box center [139, 74] width 25 height 13
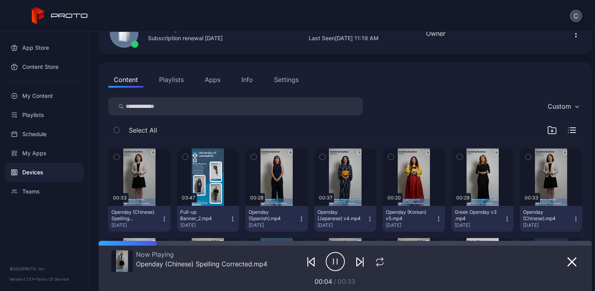
scroll to position [50, 0]
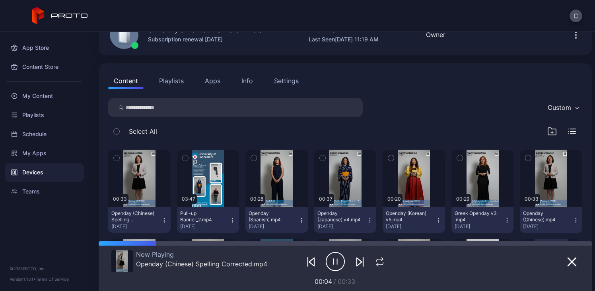
click at [288, 81] on div "Settings" at bounding box center [286, 81] width 25 height 10
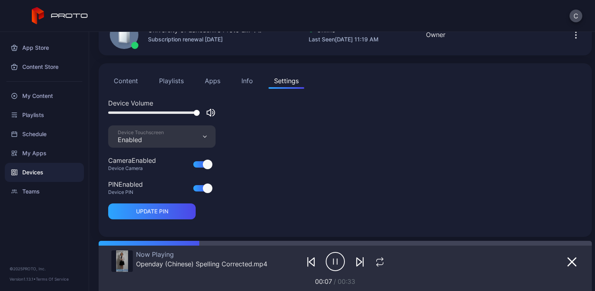
drag, startPoint x: 196, startPoint y: 111, endPoint x: 317, endPoint y: 110, distance: 120.9
click at [317, 110] on div "Device Volume" at bounding box center [345, 111] width 474 height 27
click at [210, 111] on icon "button" at bounding box center [209, 112] width 4 height 7
click at [248, 80] on div "Info" at bounding box center [247, 81] width 12 height 10
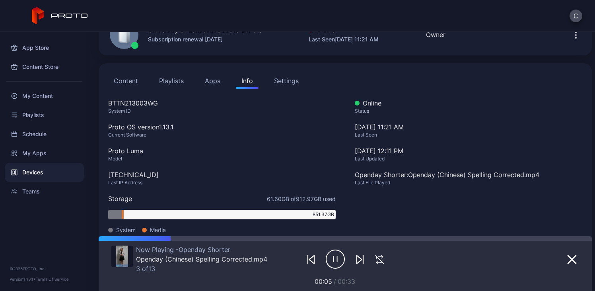
click at [290, 82] on div "Settings" at bounding box center [286, 81] width 25 height 10
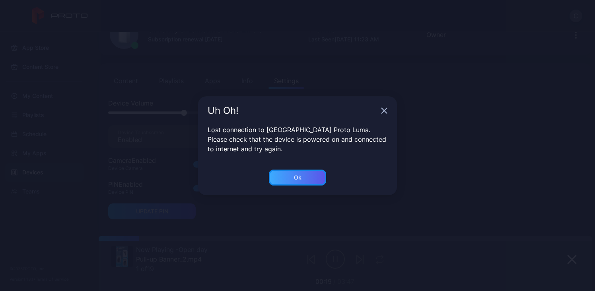
click at [313, 177] on div "Ok" at bounding box center [297, 177] width 57 height 16
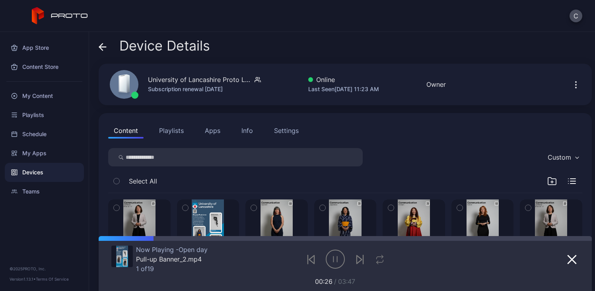
click at [173, 136] on button "Playlists" at bounding box center [172, 131] width 36 height 16
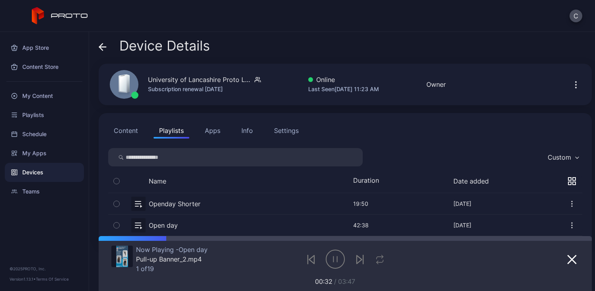
click at [272, 127] on button "Settings" at bounding box center [287, 131] width 36 height 16
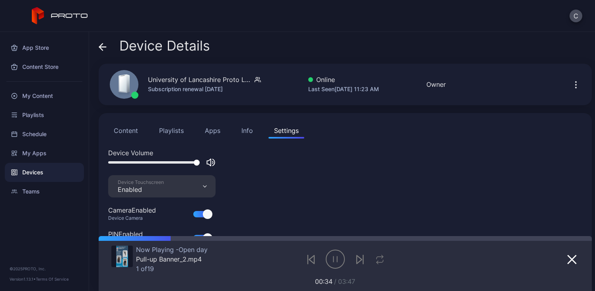
drag, startPoint x: 185, startPoint y: 164, endPoint x: 218, endPoint y: 162, distance: 33.5
click at [218, 162] on div "Device Volume" at bounding box center [345, 161] width 474 height 27
click at [165, 132] on button "Playlists" at bounding box center [172, 131] width 36 height 16
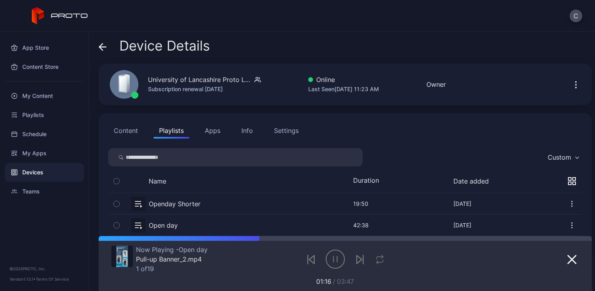
click at [192, 201] on button "button" at bounding box center [345, 203] width 474 height 21
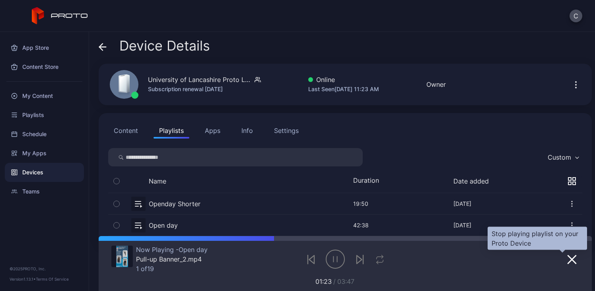
click at [567, 261] on icon "button" at bounding box center [572, 260] width 10 height 10
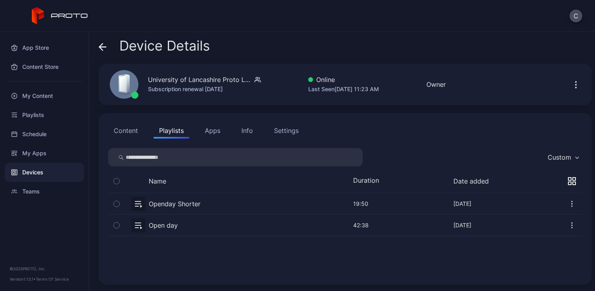
click at [164, 202] on button "button" at bounding box center [345, 203] width 474 height 21
click at [115, 136] on button "Content" at bounding box center [125, 131] width 35 height 16
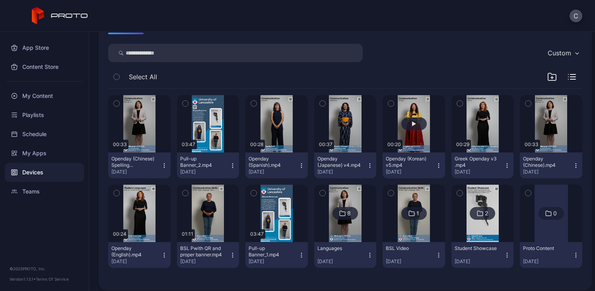
scroll to position [110, 0]
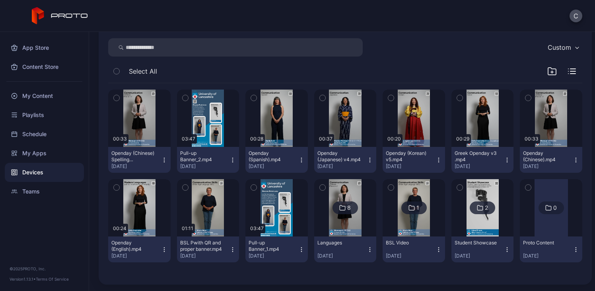
click at [486, 227] on img at bounding box center [483, 207] width 32 height 57
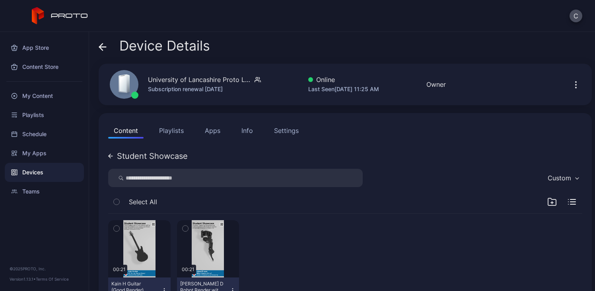
scroll to position [35, 0]
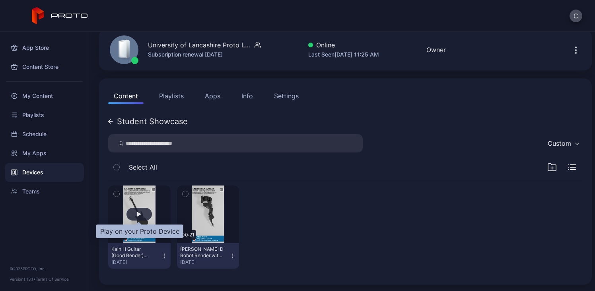
click at [147, 216] on div "button" at bounding box center [139, 214] width 25 height 13
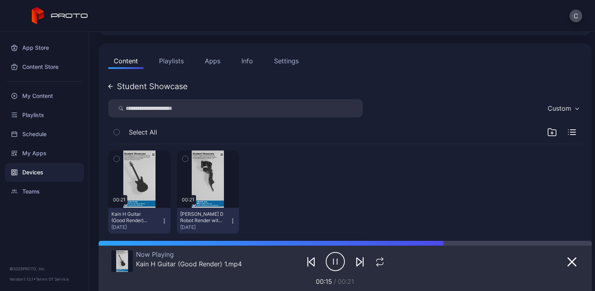
scroll to position [76, 0]
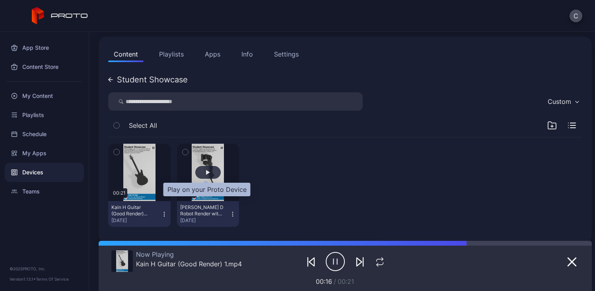
click at [200, 173] on div "button" at bounding box center [207, 172] width 25 height 13
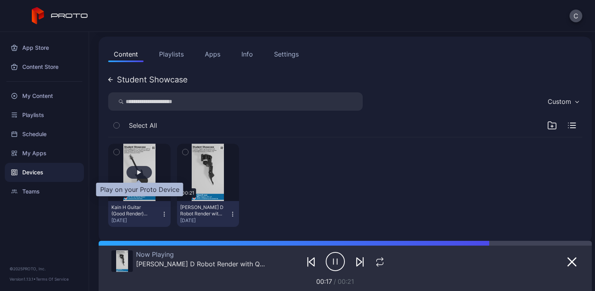
click at [136, 170] on div "button" at bounding box center [139, 172] width 25 height 13
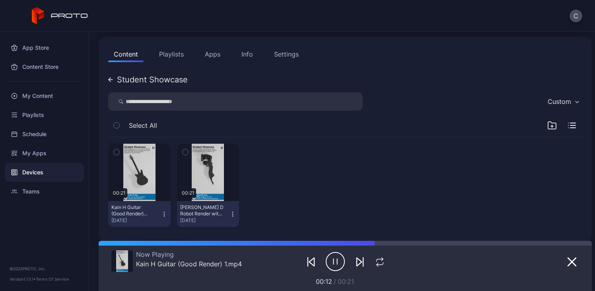
click at [166, 51] on button "Playlists" at bounding box center [172, 54] width 36 height 16
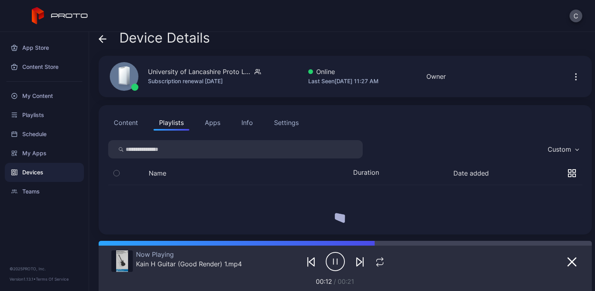
scroll to position [0, 0]
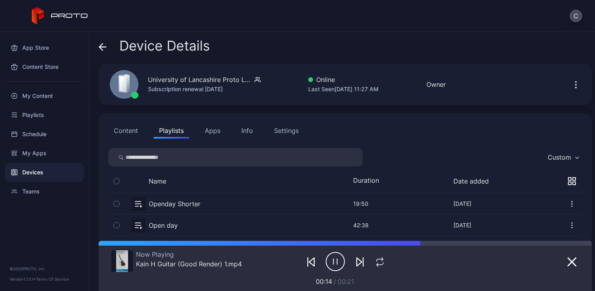
click at [210, 206] on button "button" at bounding box center [345, 203] width 474 height 21
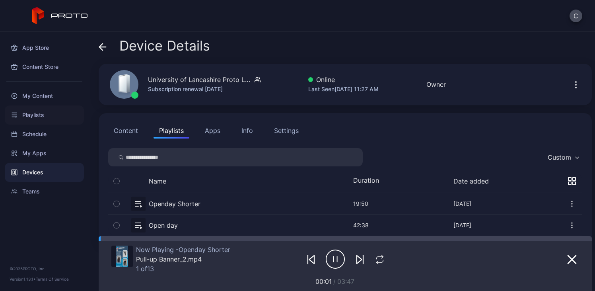
click at [21, 113] on div "Playlists" at bounding box center [44, 114] width 79 height 19
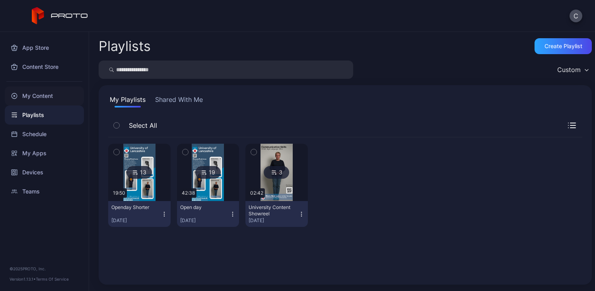
click at [50, 94] on div "My Content" at bounding box center [44, 95] width 79 height 19
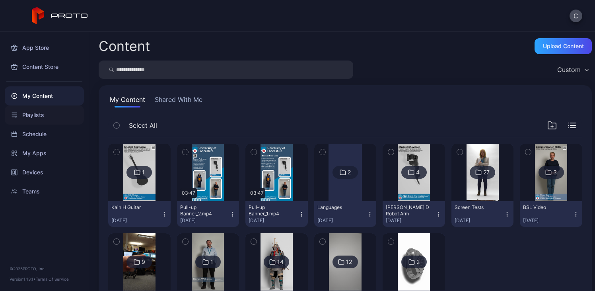
click at [42, 109] on div "Playlists" at bounding box center [44, 114] width 79 height 19
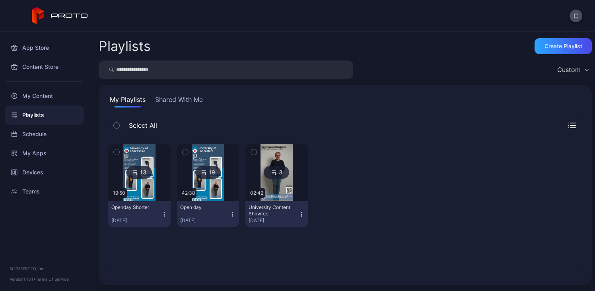
click at [165, 181] on div at bounding box center [139, 172] width 57 height 57
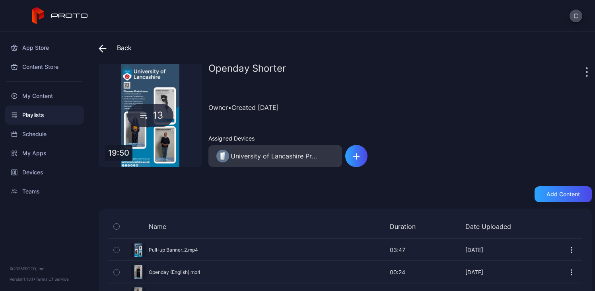
scroll to position [253, 0]
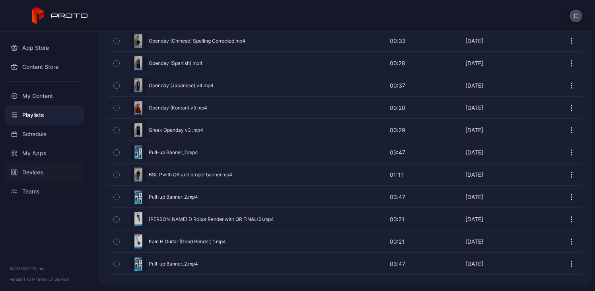
click at [55, 171] on div "Devices" at bounding box center [44, 172] width 79 height 19
